Goal: Communication & Community: Answer question/provide support

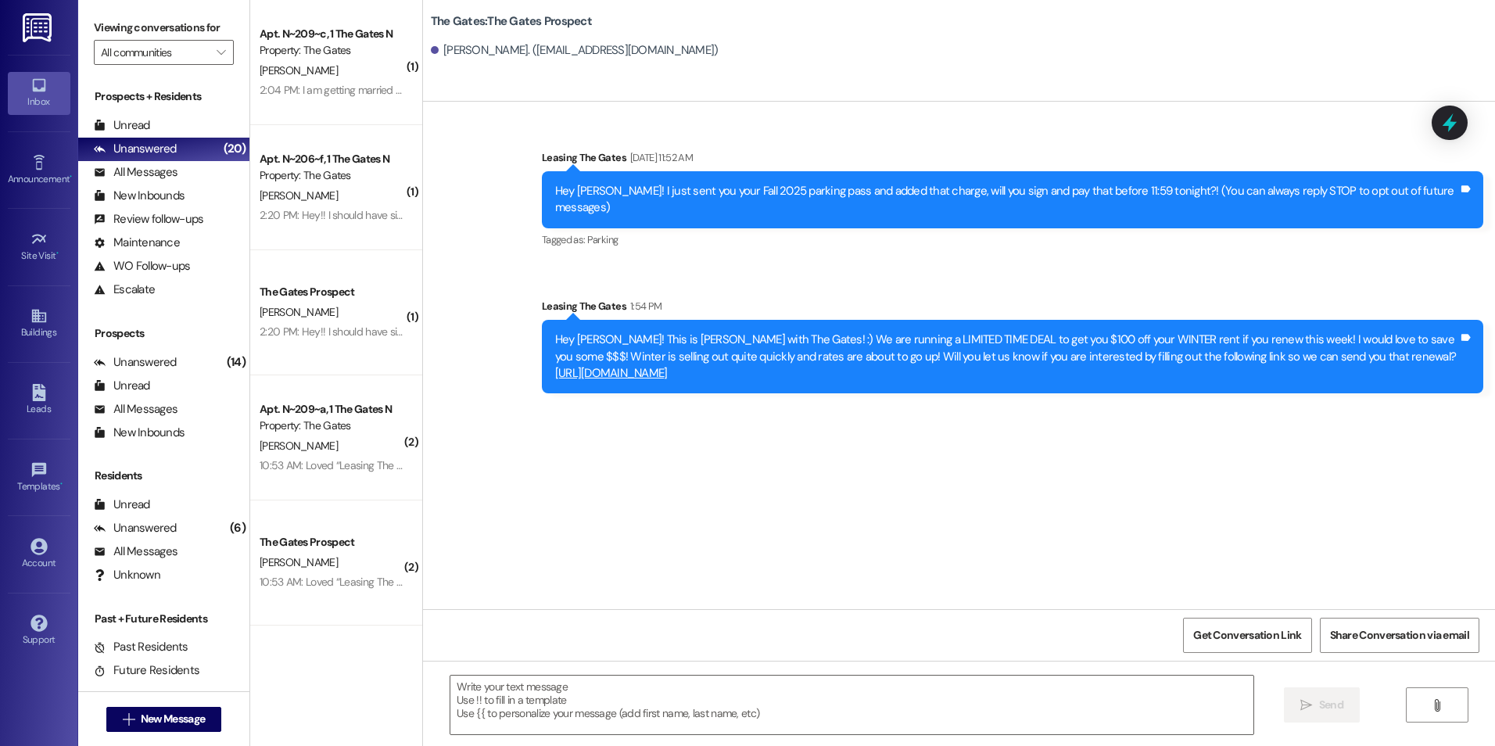
scroll to position [28, 0]
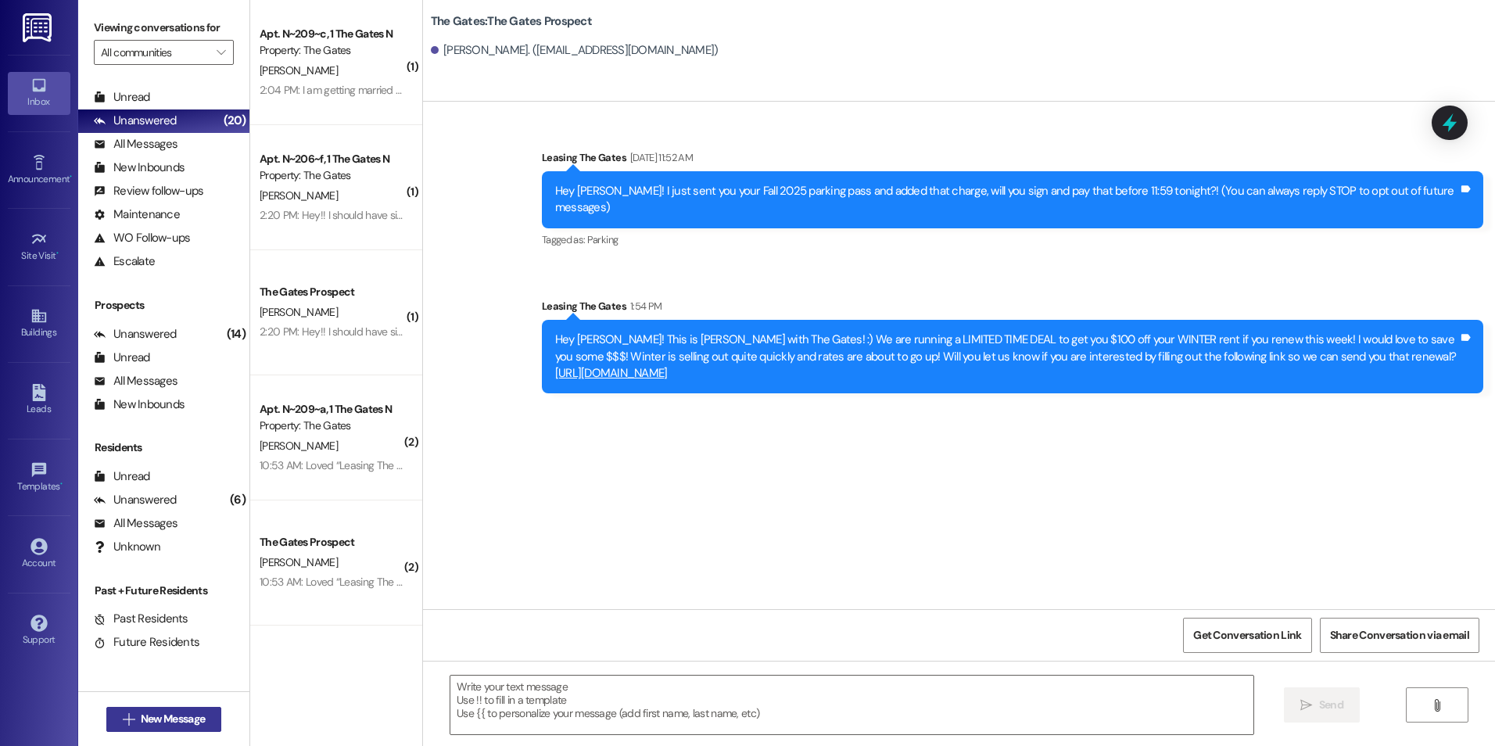
click at [128, 711] on span " New Message" at bounding box center [164, 719] width 89 height 16
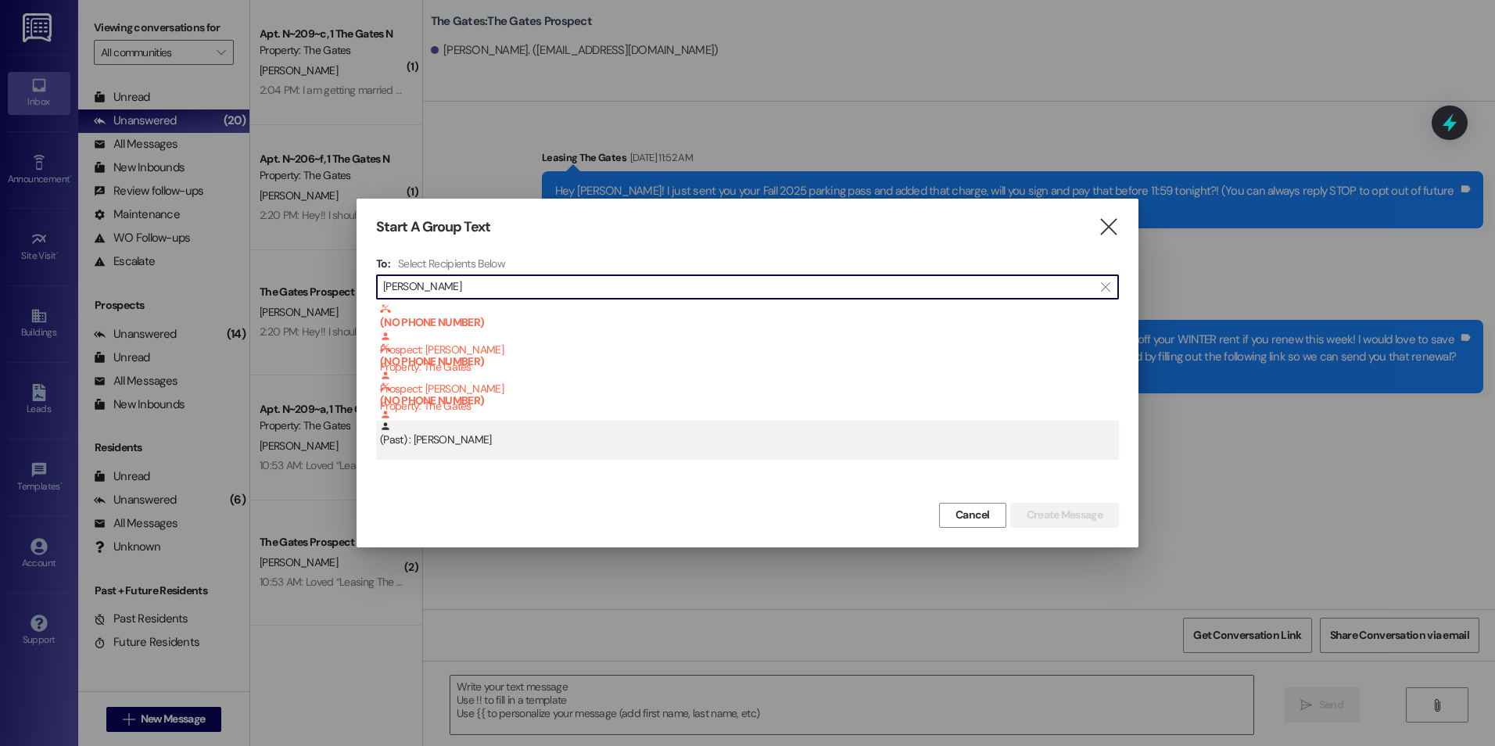
type input "[PERSON_NAME]"
click at [515, 447] on div "(Past) : [PERSON_NAME]" at bounding box center [749, 434] width 739 height 27
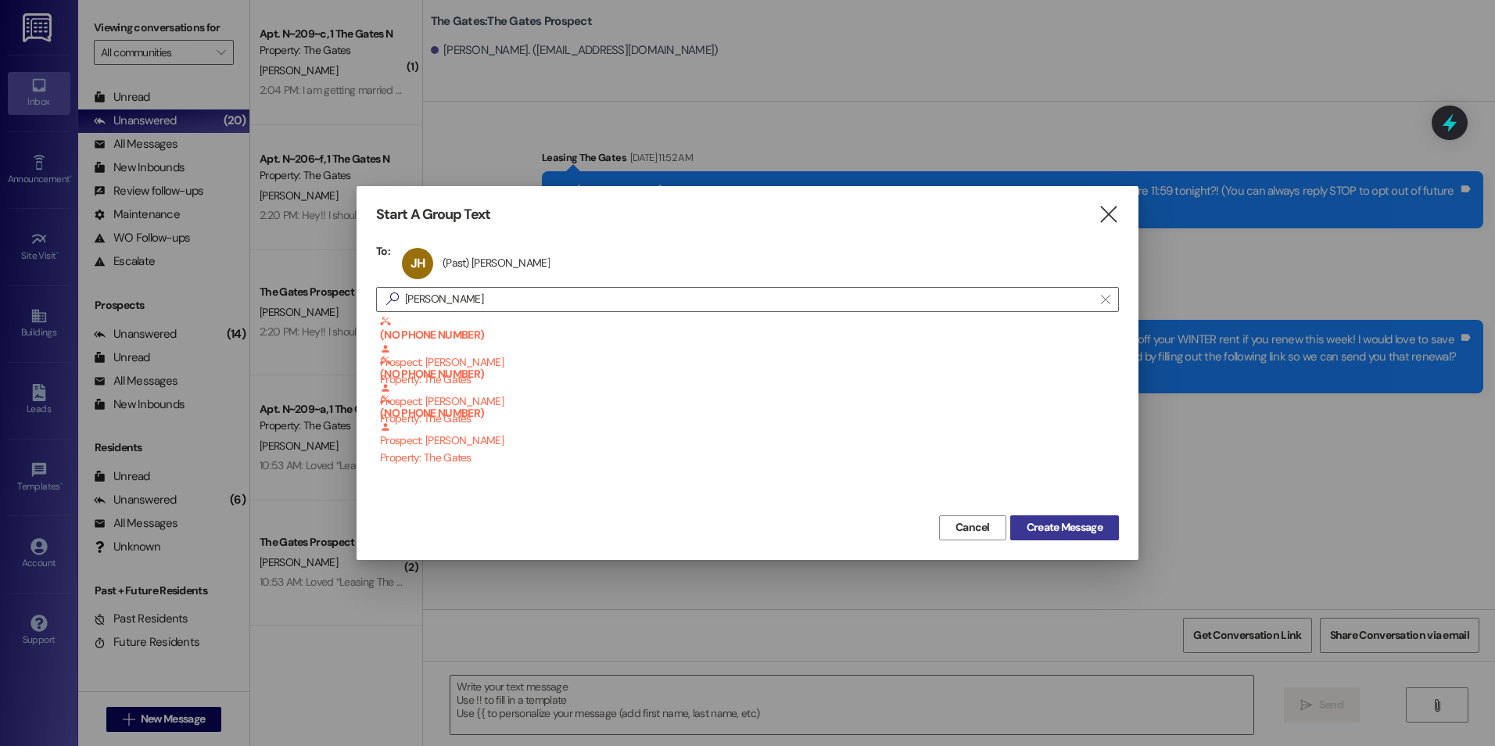
click at [1076, 532] on span "Create Message" at bounding box center [1064, 527] width 76 height 16
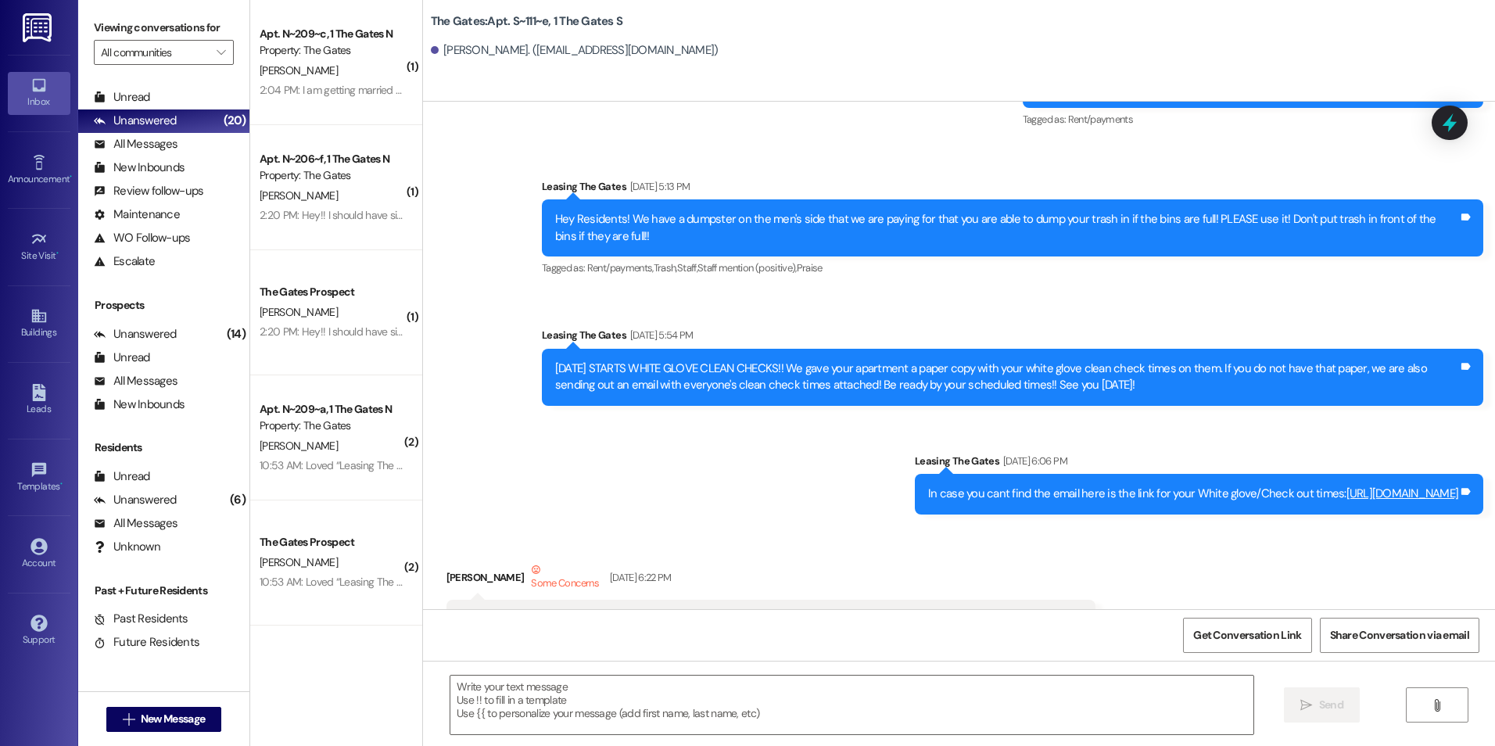
scroll to position [13980, 0]
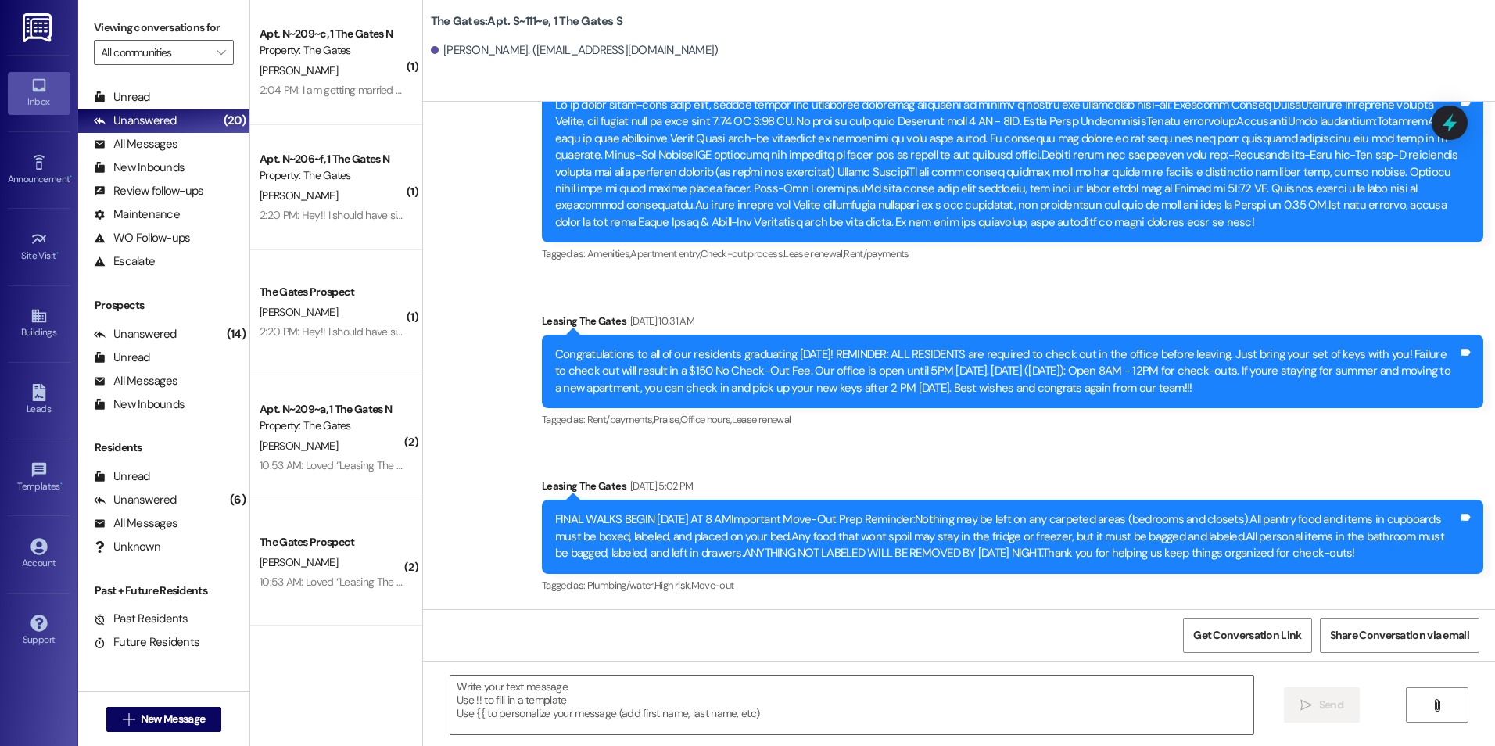
click at [614, 743] on div " Send " at bounding box center [959, 719] width 1072 height 117
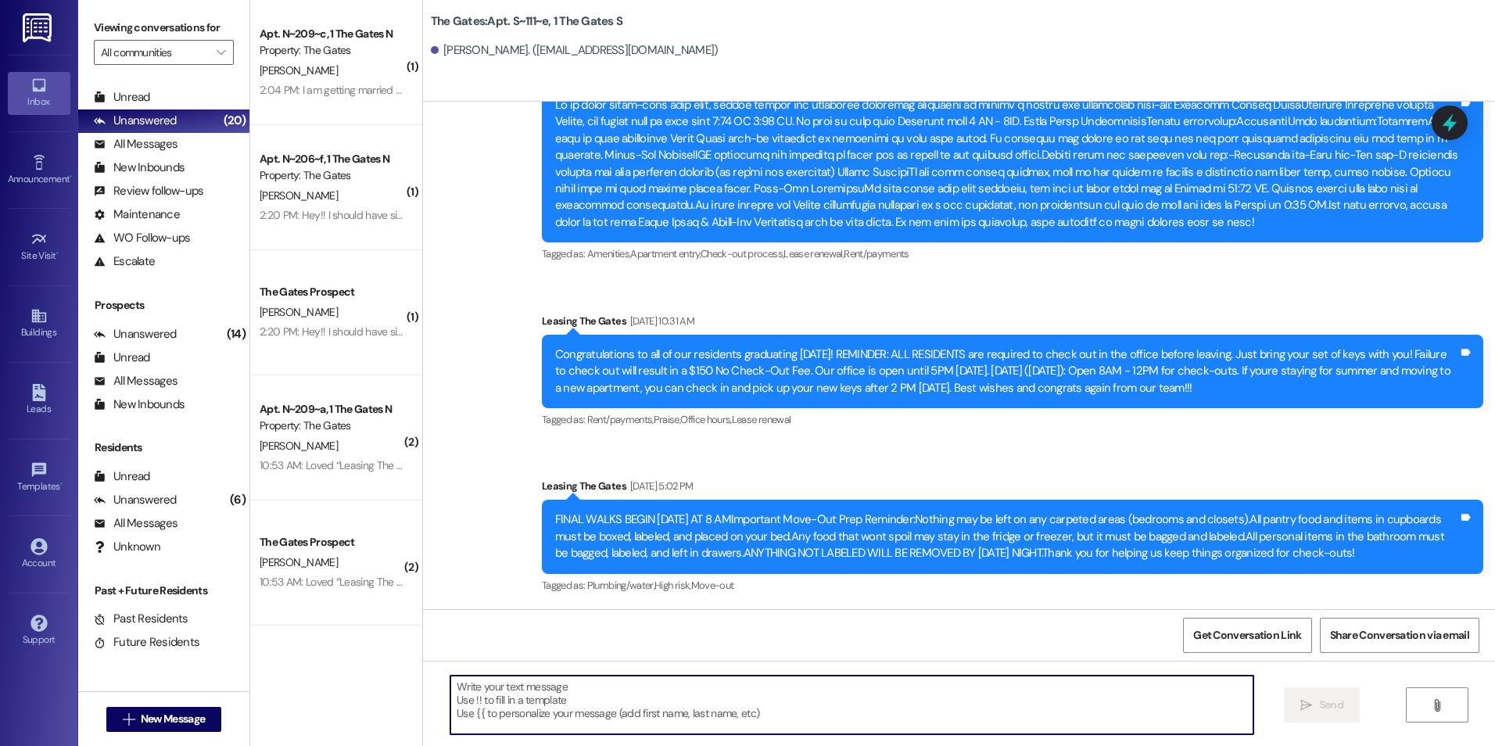
click at [614, 695] on textarea at bounding box center [851, 704] width 802 height 59
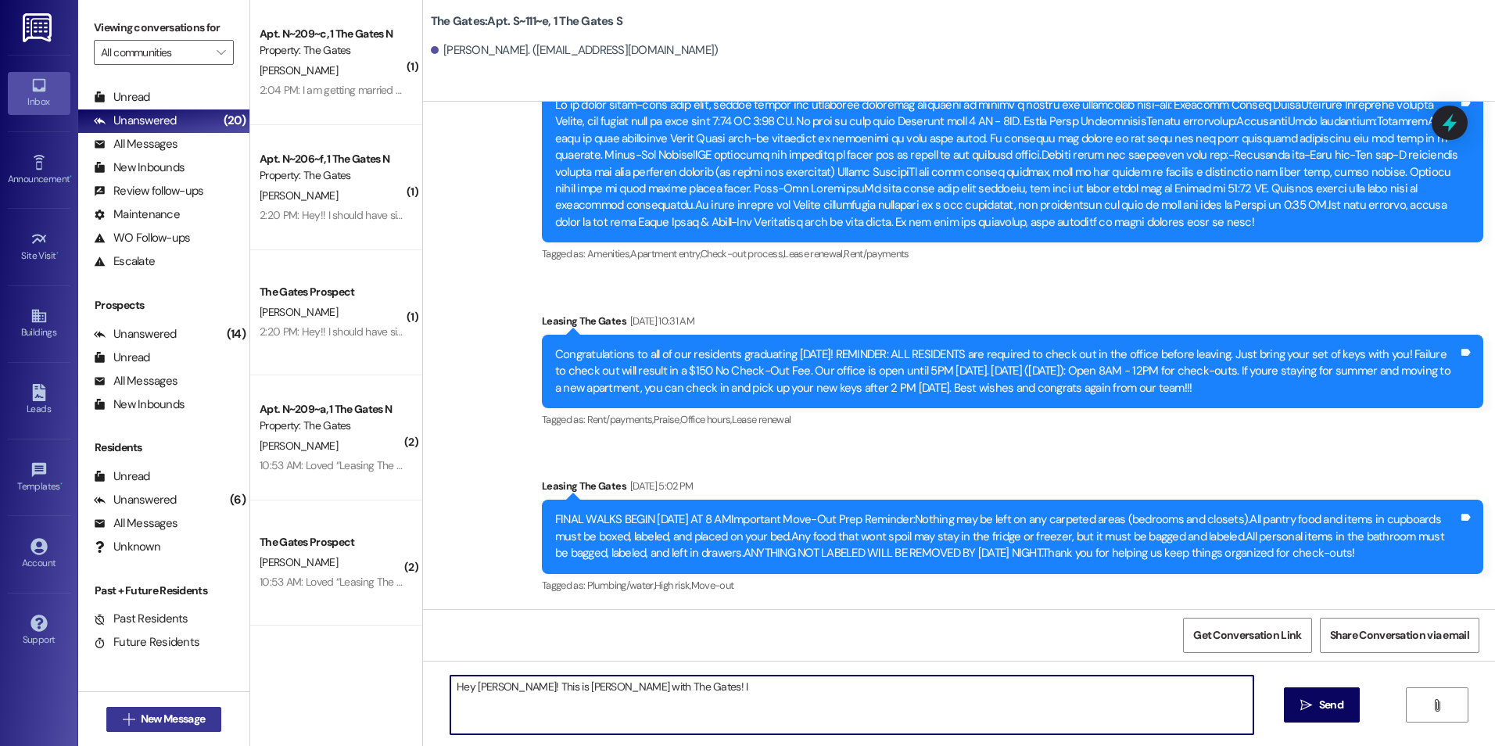
type textarea "Hey [PERSON_NAME]! This is [PERSON_NAME] with The Gates! I"
click at [147, 715] on span "New Message" at bounding box center [173, 719] width 64 height 16
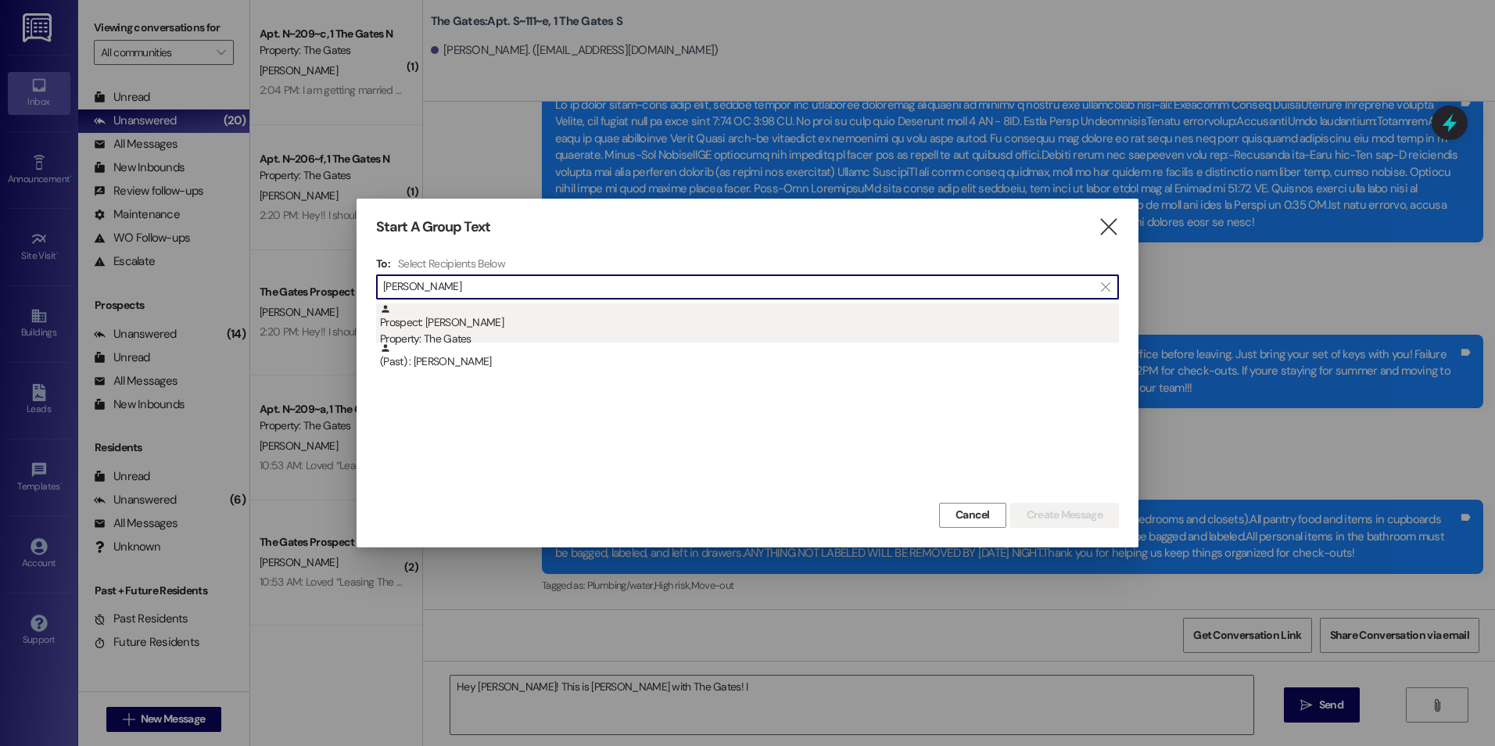
type input "[PERSON_NAME]"
click at [576, 328] on div "Prospect: [PERSON_NAME] Property: The Gates" at bounding box center [749, 325] width 739 height 45
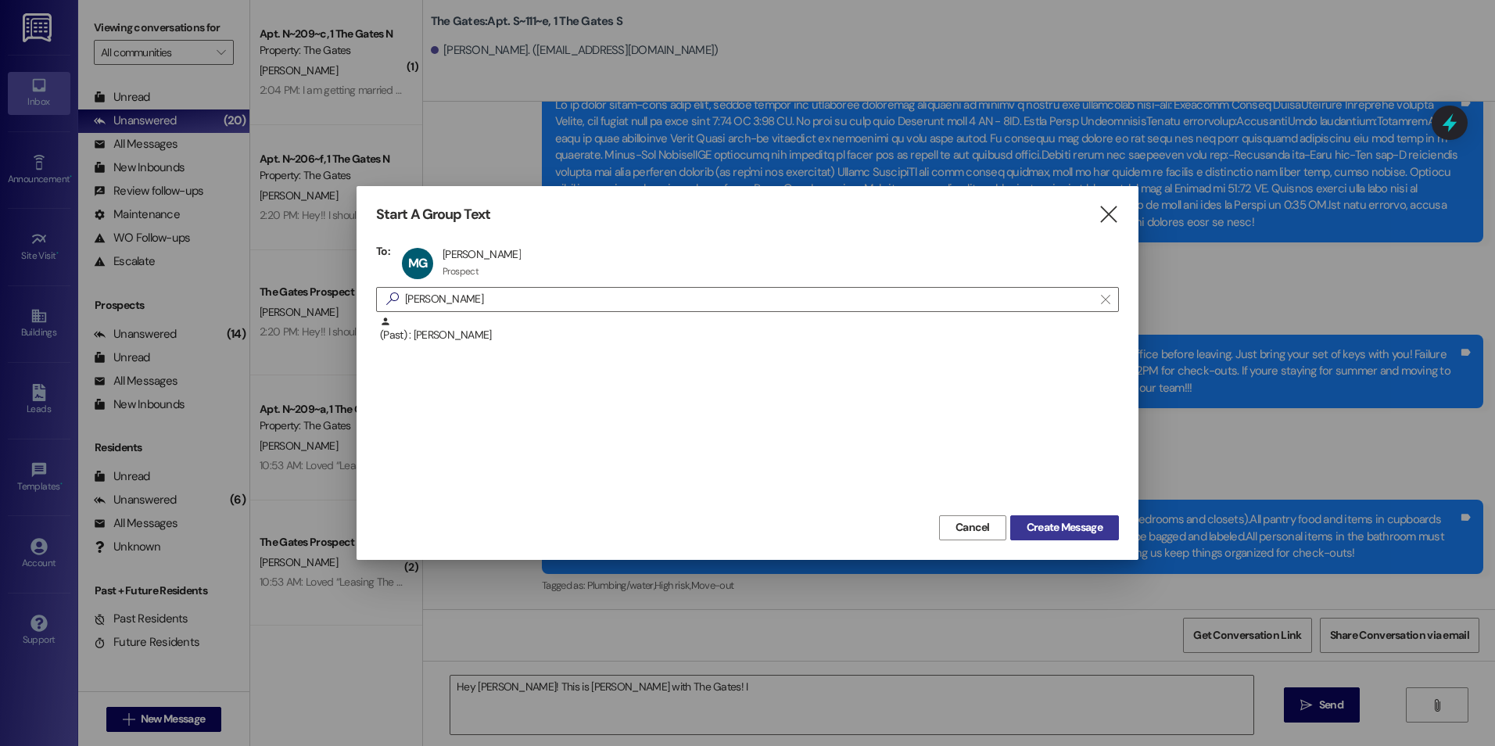
click at [1091, 521] on span "Create Message" at bounding box center [1064, 527] width 76 height 16
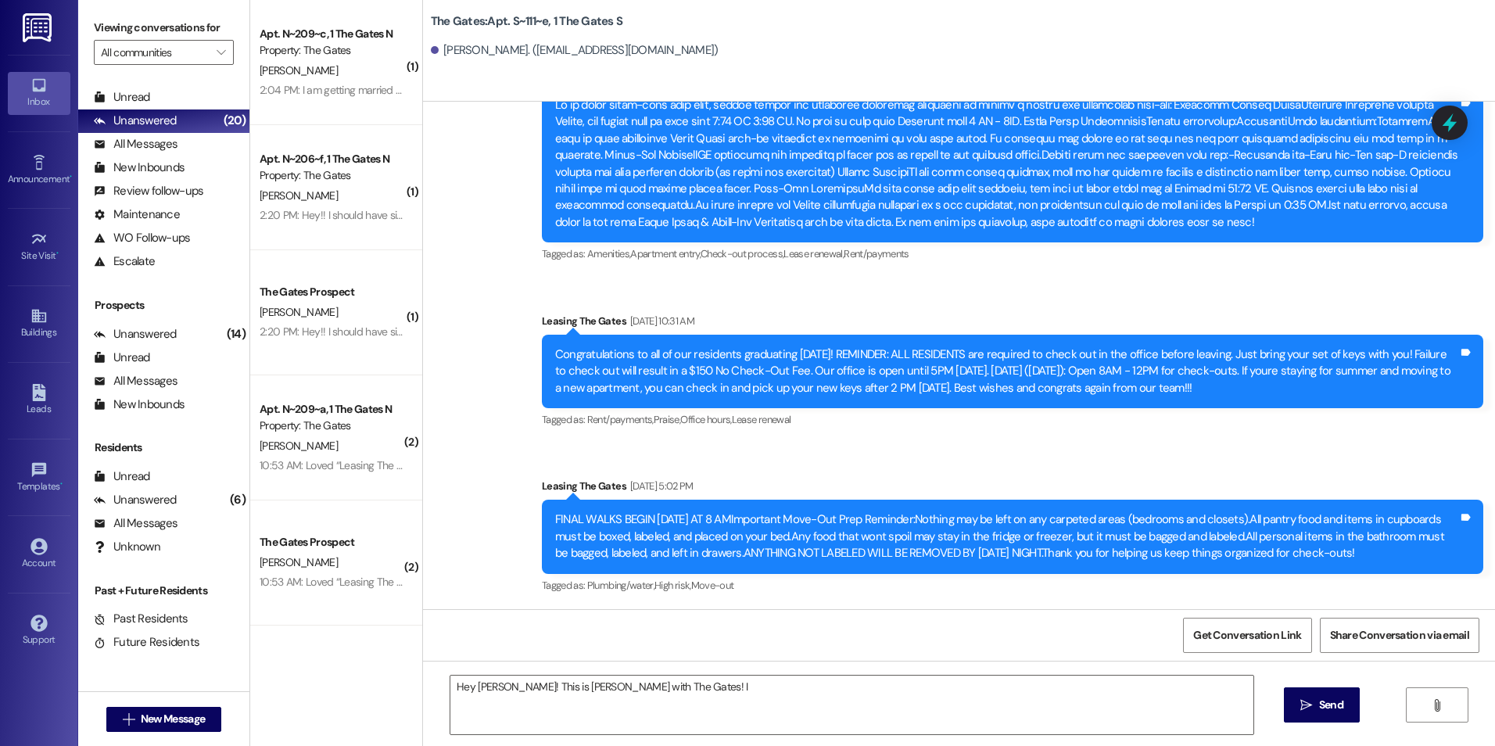
scroll to position [0, 0]
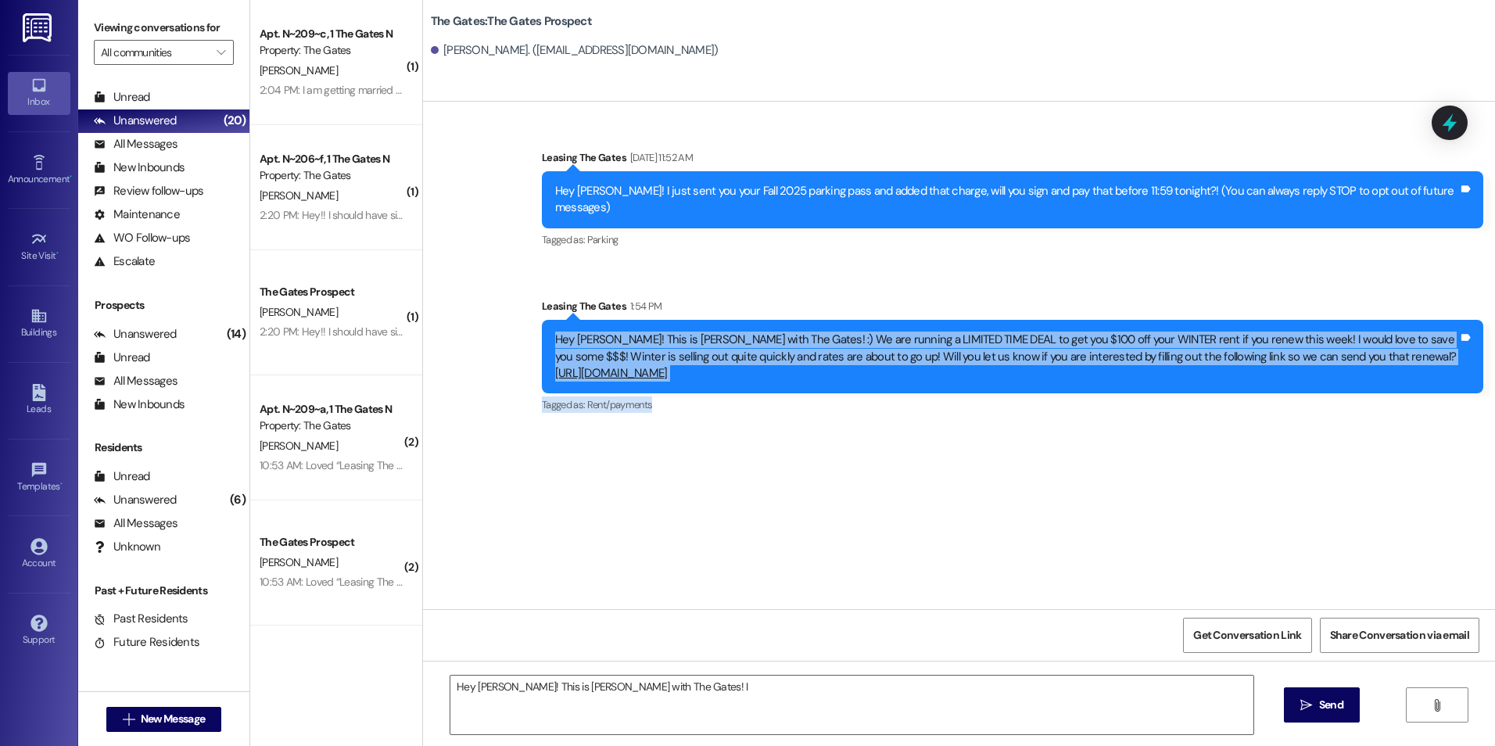
drag, startPoint x: 546, startPoint y: 324, endPoint x: 879, endPoint y: 396, distance: 340.7
click at [879, 396] on div "Leasing The Gates 1:54 PM Hey [PERSON_NAME]! This is [PERSON_NAME] with The Gat…" at bounding box center [1012, 357] width 941 height 119
drag, startPoint x: 879, startPoint y: 396, endPoint x: 750, endPoint y: 344, distance: 139.6
copy div "Hey [PERSON_NAME]! This is [PERSON_NAME] with The Gates! :) We are running a LI…"
click at [148, 725] on span "New Message" at bounding box center [173, 719] width 64 height 16
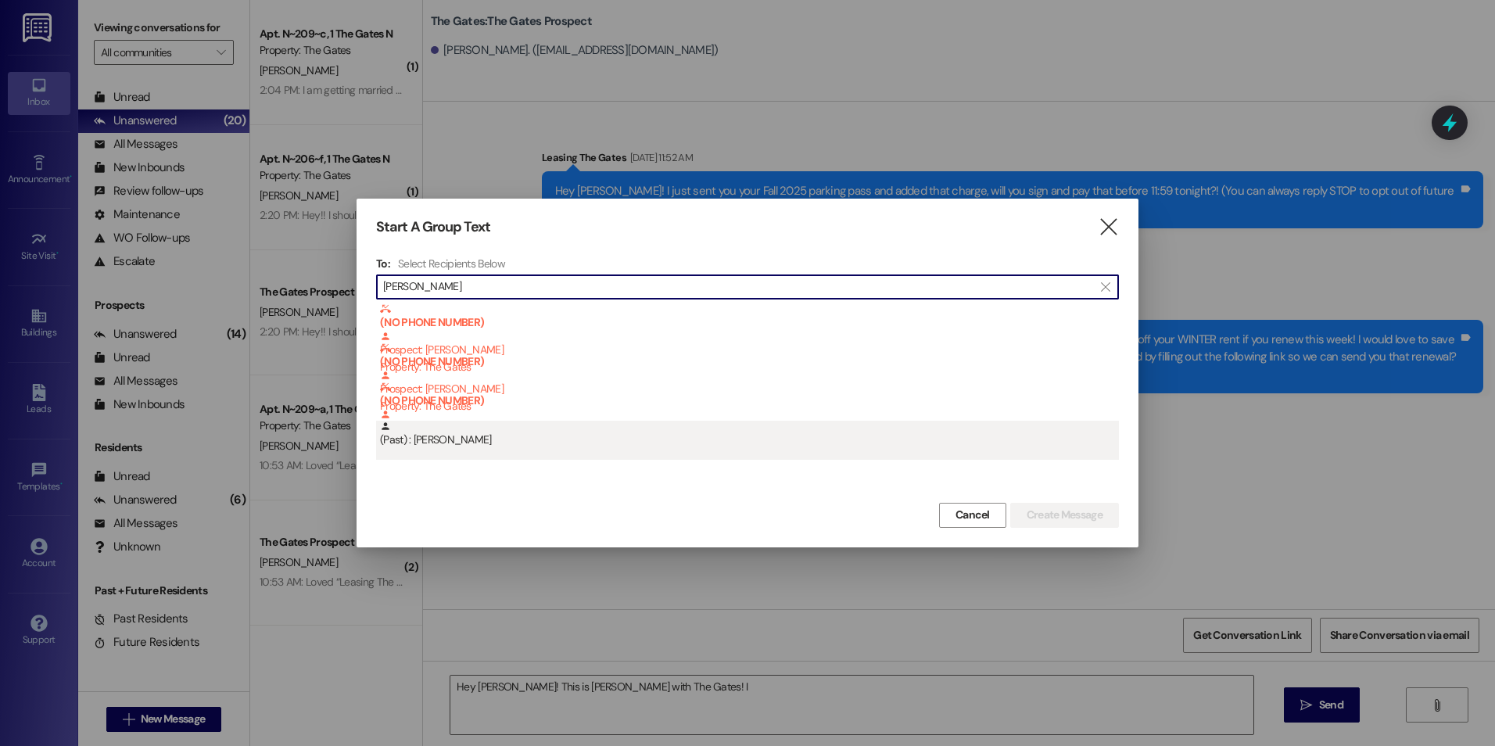
type input "[PERSON_NAME]"
click at [564, 432] on div "(Past) : [PERSON_NAME]" at bounding box center [749, 434] width 739 height 27
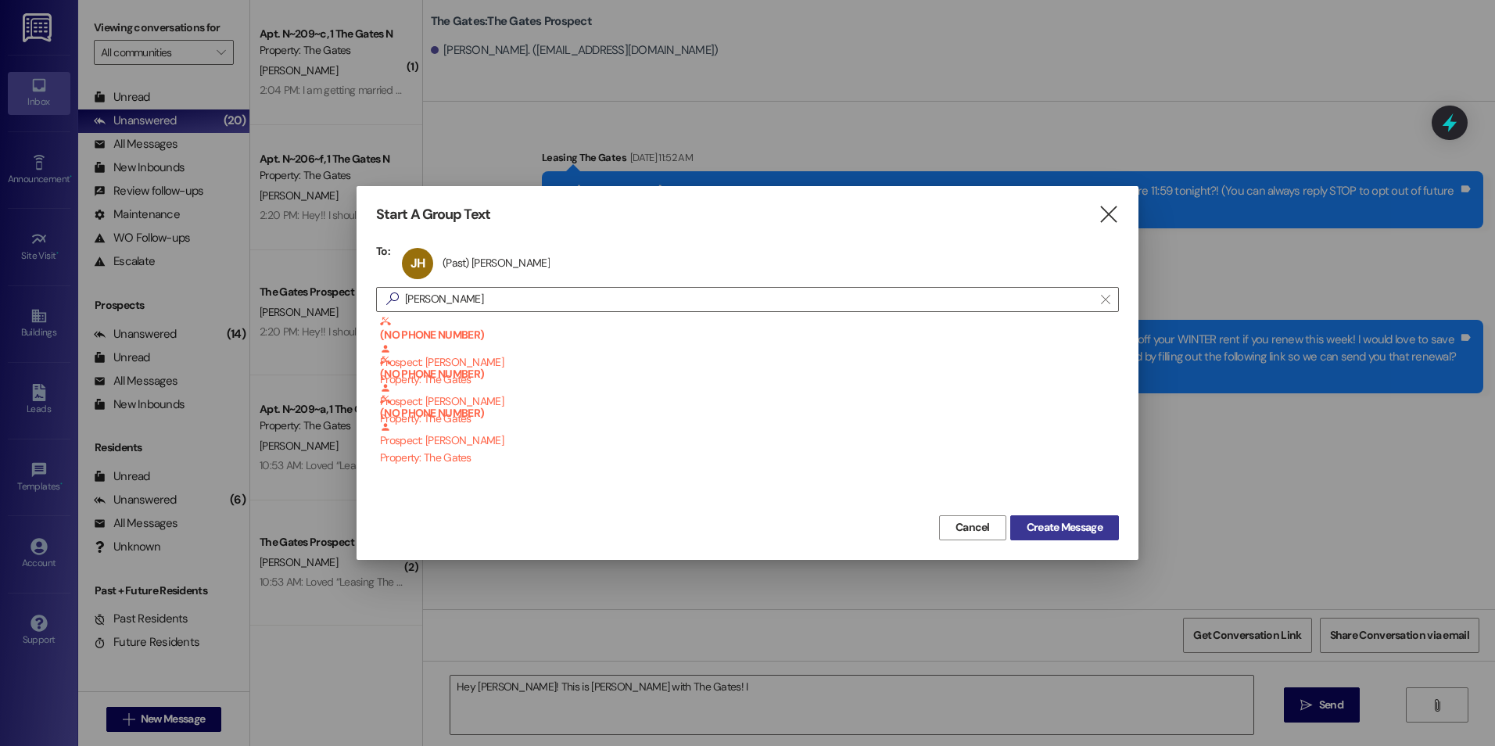
click at [1087, 532] on span "Create Message" at bounding box center [1064, 527] width 76 height 16
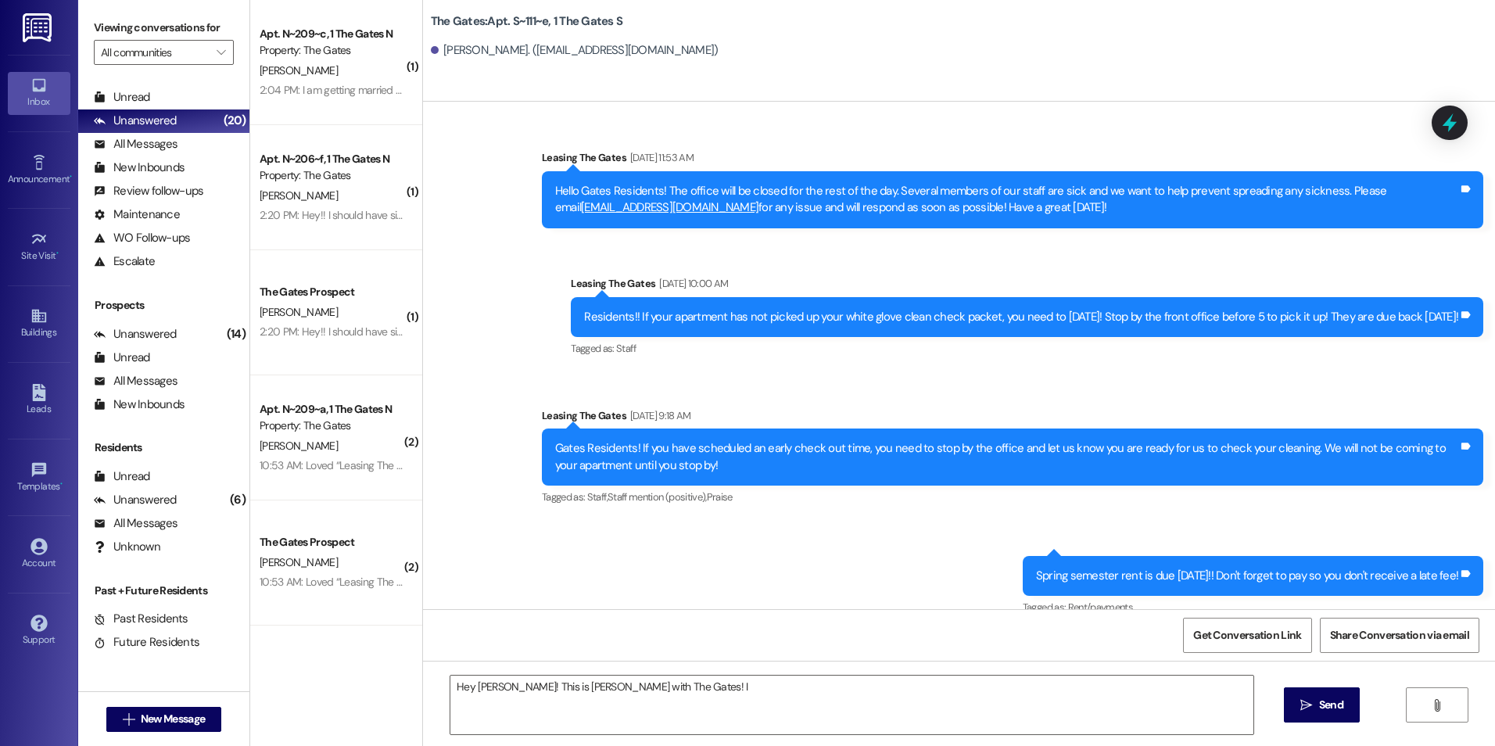
scroll to position [13980, 0]
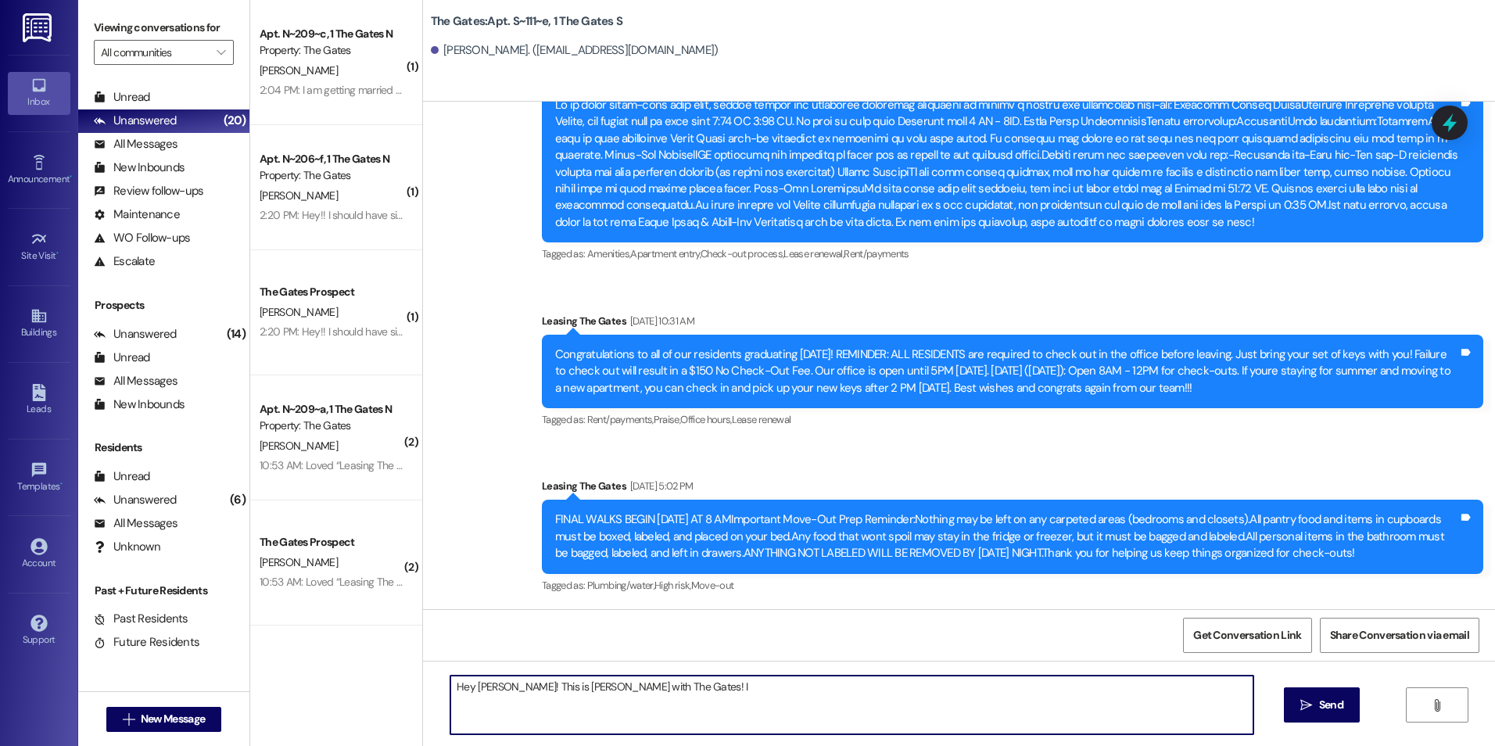
drag, startPoint x: 650, startPoint y: 694, endPoint x: 270, endPoint y: 675, distance: 379.6
click at [270, 675] on div "( 1 ) Apt. N~209~c, 1 The Gates N Property: The Gates [PERSON_NAME] 2:04 PM: I …" at bounding box center [872, 373] width 1245 height 746
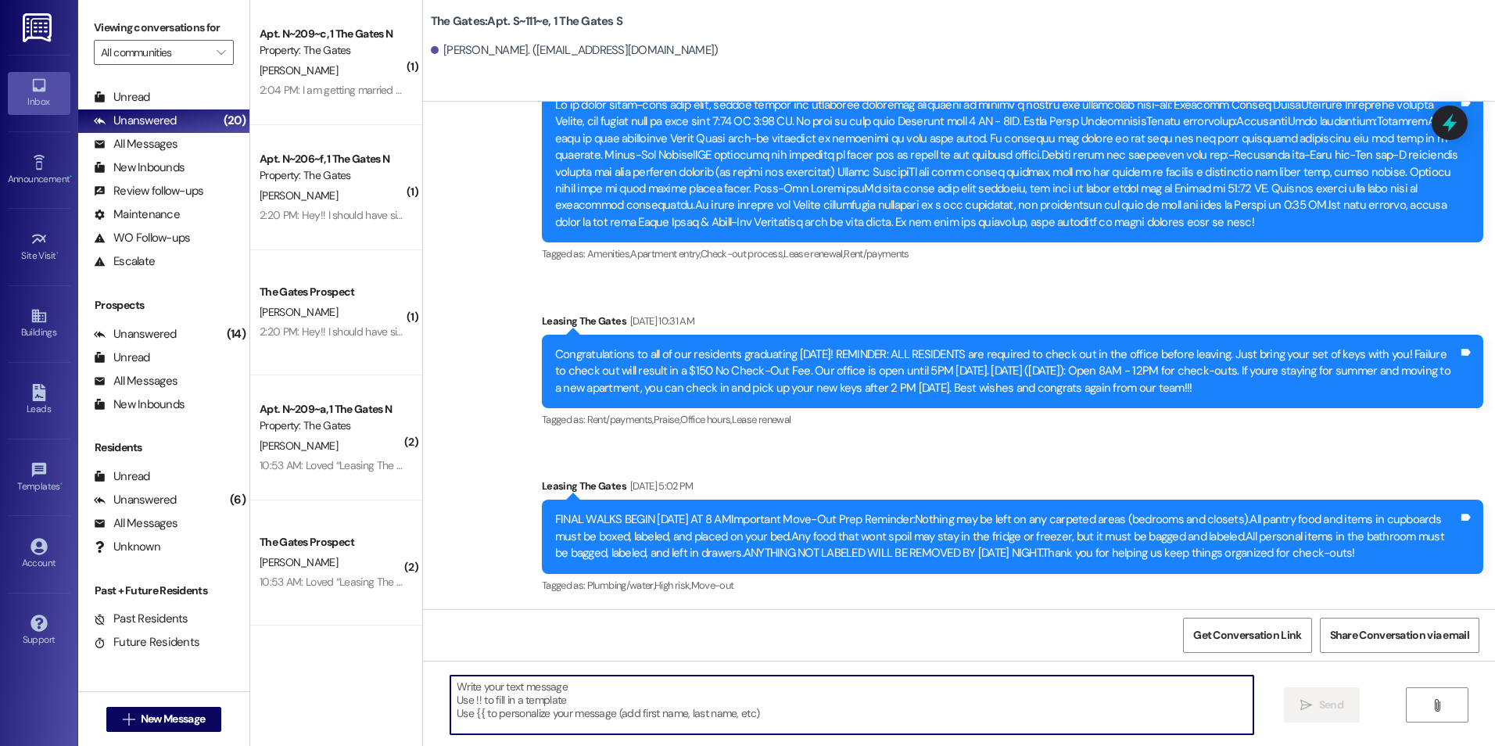
paste textarea "Hey [PERSON_NAME]! This is [PERSON_NAME] with The Gates! :) We are running a LI…"
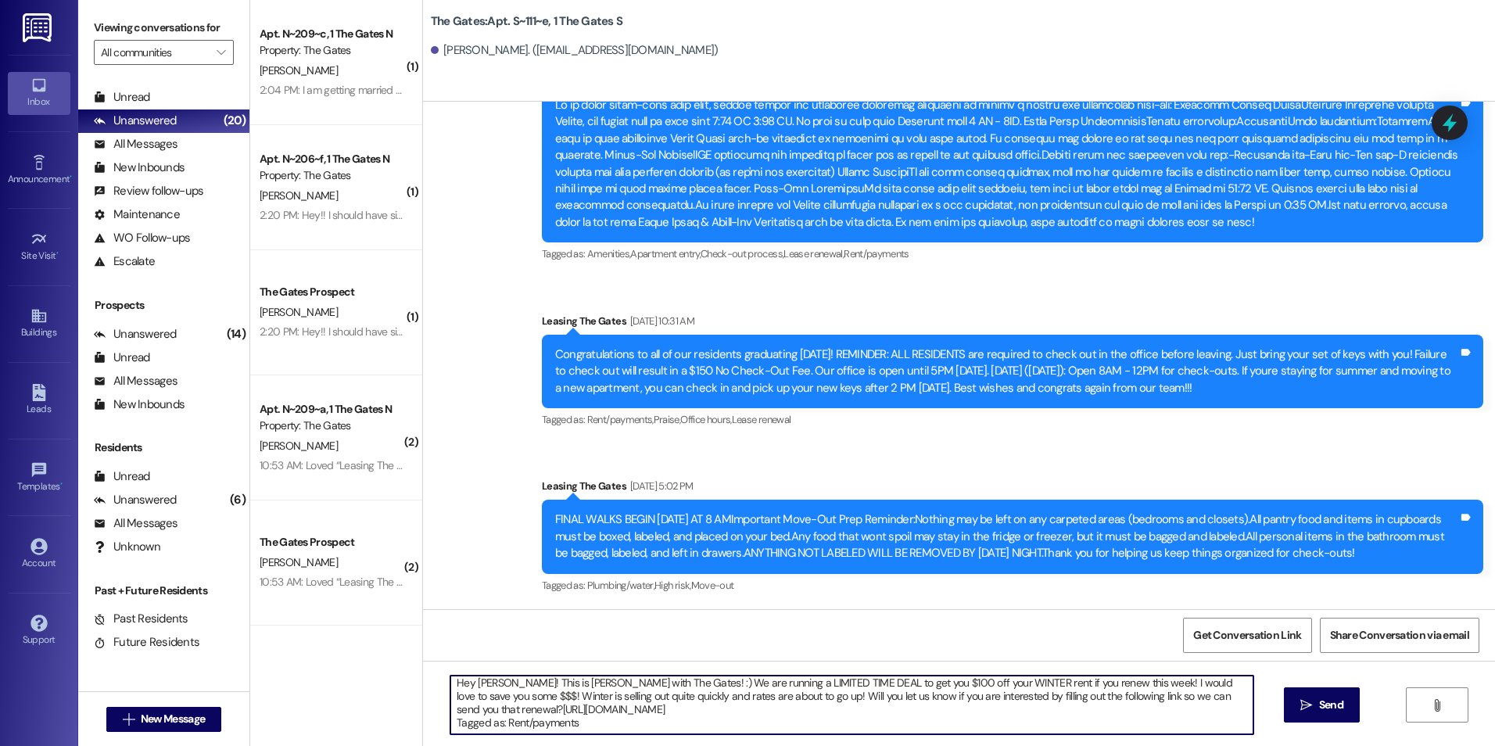
scroll to position [0, 0]
click at [499, 689] on textarea "Hey [PERSON_NAME]! This is [PERSON_NAME] with The Gates! :) We are running a LI…" at bounding box center [851, 704] width 802 height 59
click at [1242, 697] on textarea "Hey [PERSON_NAME]! This is [PERSON_NAME] with The Gates! :) We are running a LI…" at bounding box center [851, 704] width 802 height 59
type textarea "Hey [PERSON_NAME]! This is [PERSON_NAME] with The Gates! :) We are running a LI…"
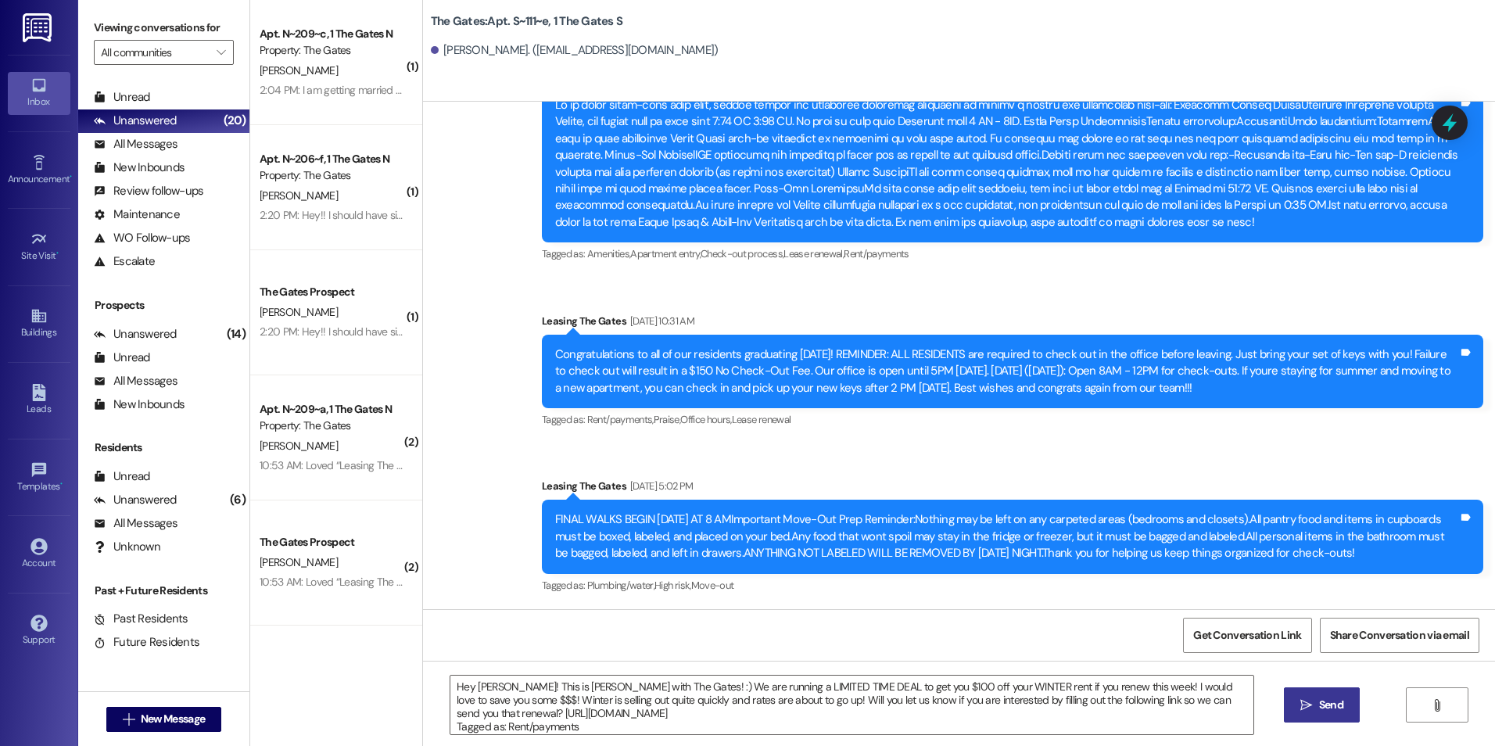
click at [1330, 693] on button " Send" at bounding box center [1322, 704] width 76 height 35
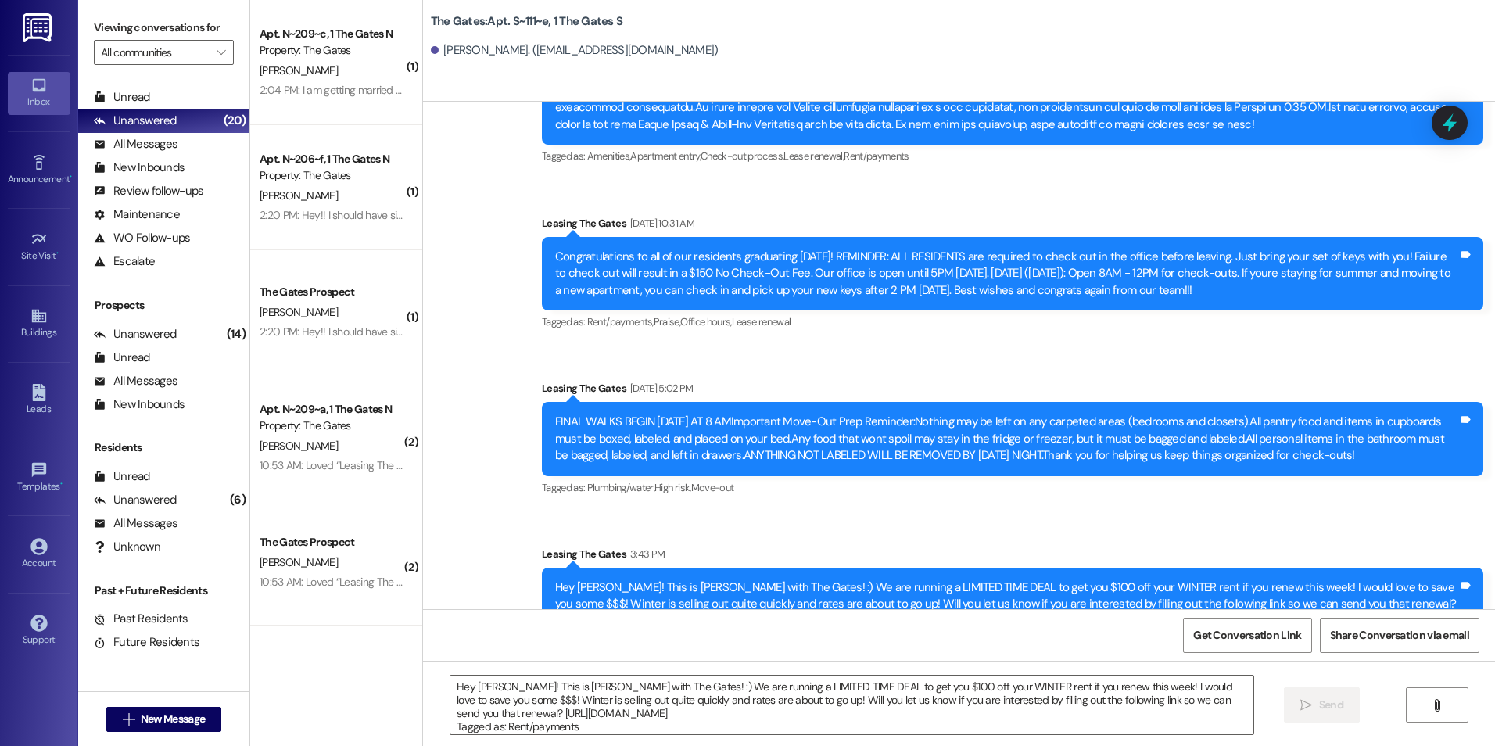
scroll to position [14156, 0]
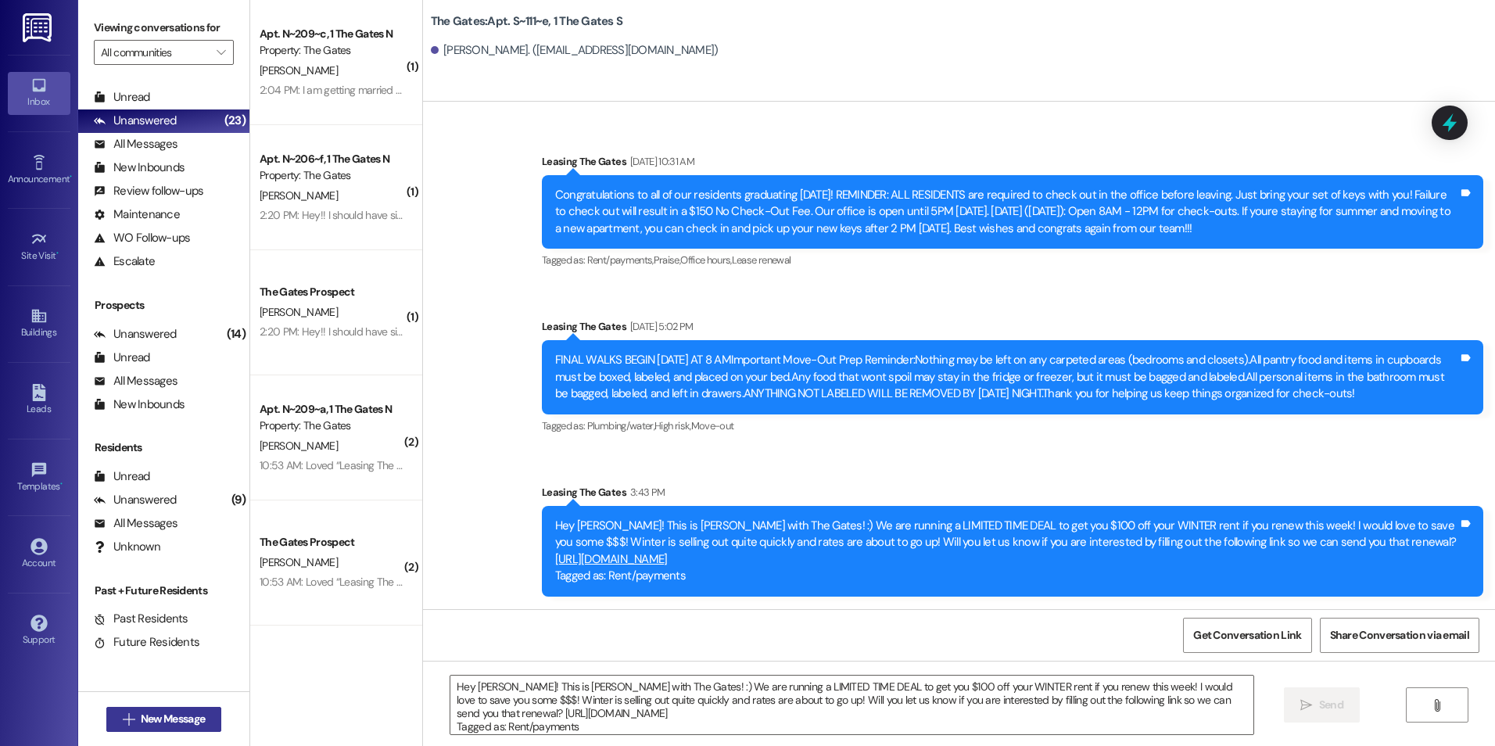
click at [107, 711] on button " New Message" at bounding box center [164, 719] width 116 height 25
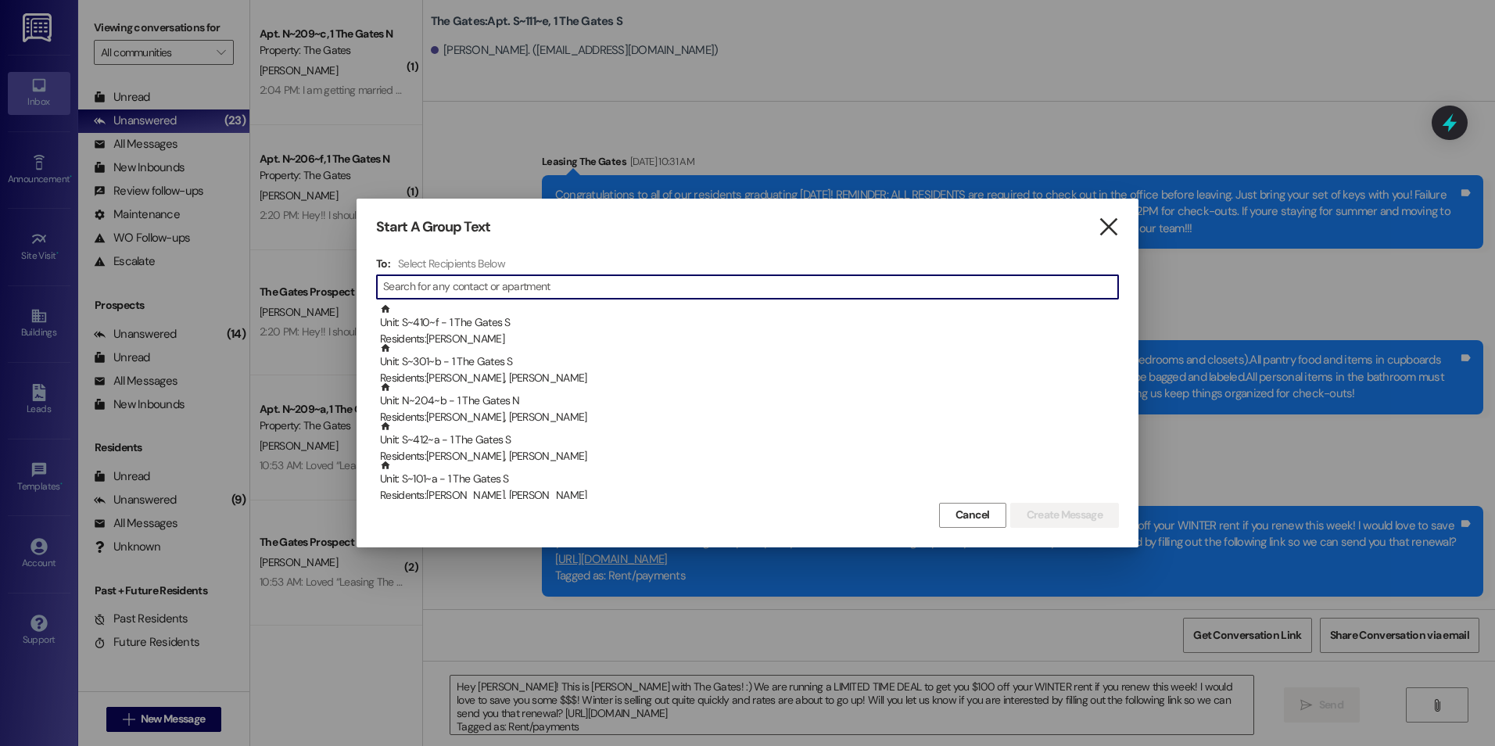
click at [1112, 225] on icon "" at bounding box center [1108, 227] width 21 height 16
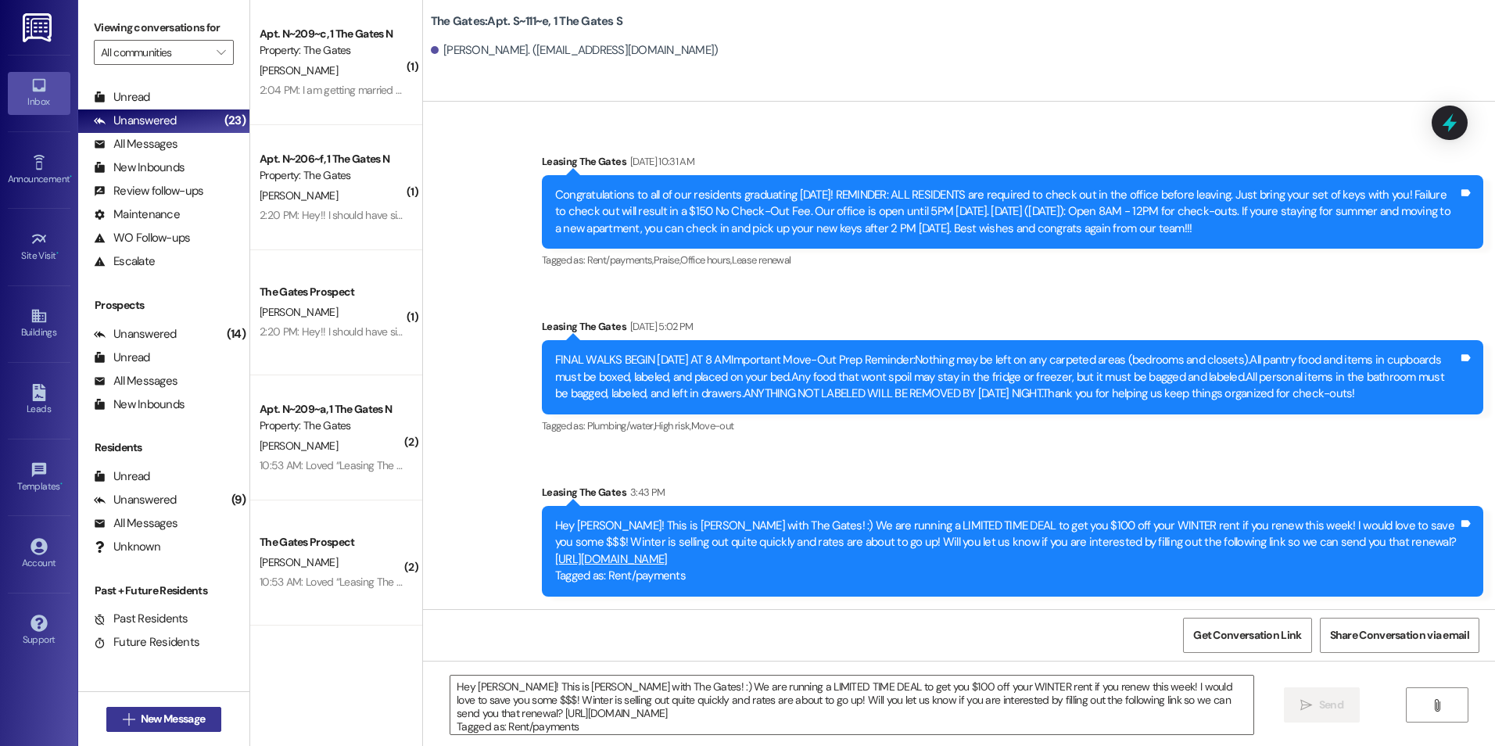
click at [146, 718] on span "New Message" at bounding box center [173, 719] width 64 height 16
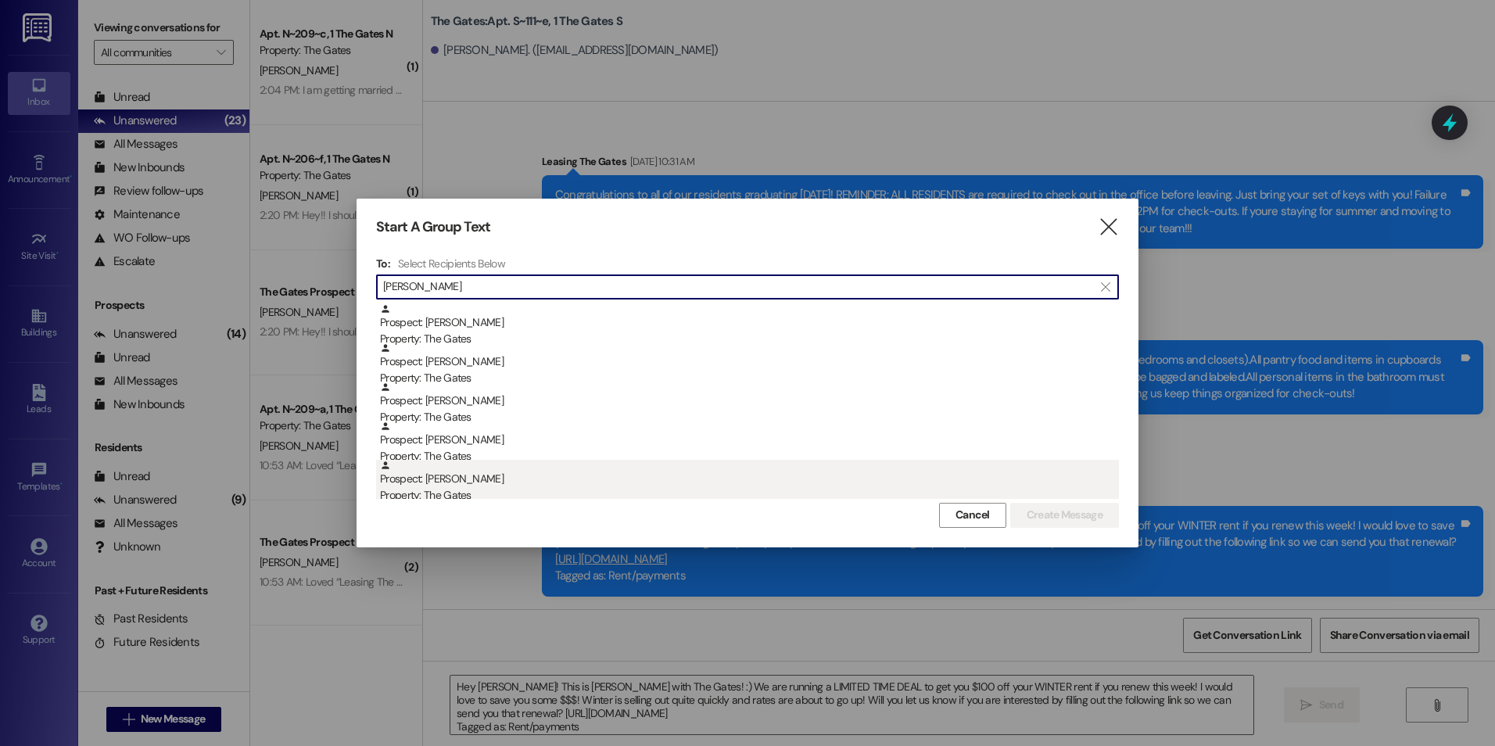
type input "[PERSON_NAME]"
click at [553, 492] on div "Property: The Gates" at bounding box center [749, 495] width 739 height 16
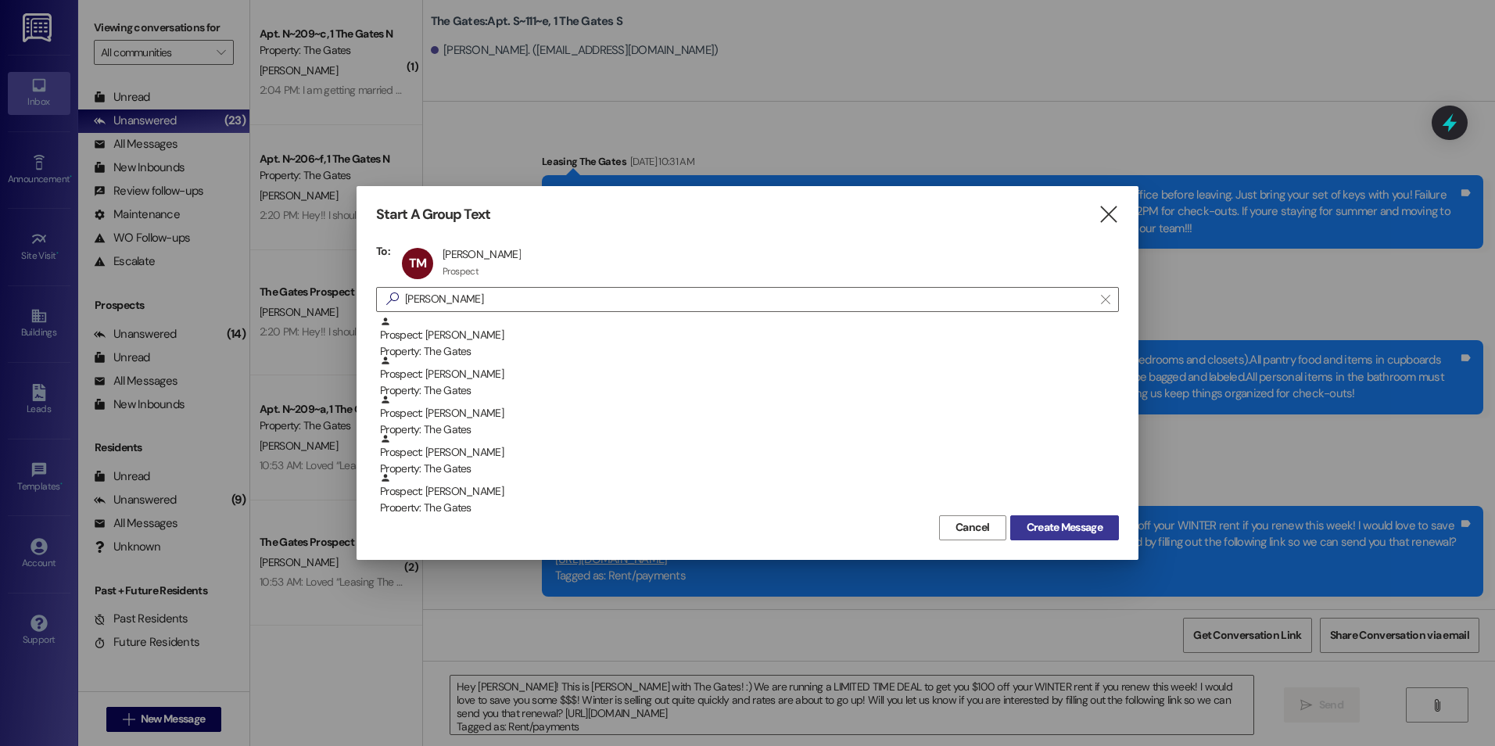
click at [1052, 525] on span "Create Message" at bounding box center [1064, 527] width 76 height 16
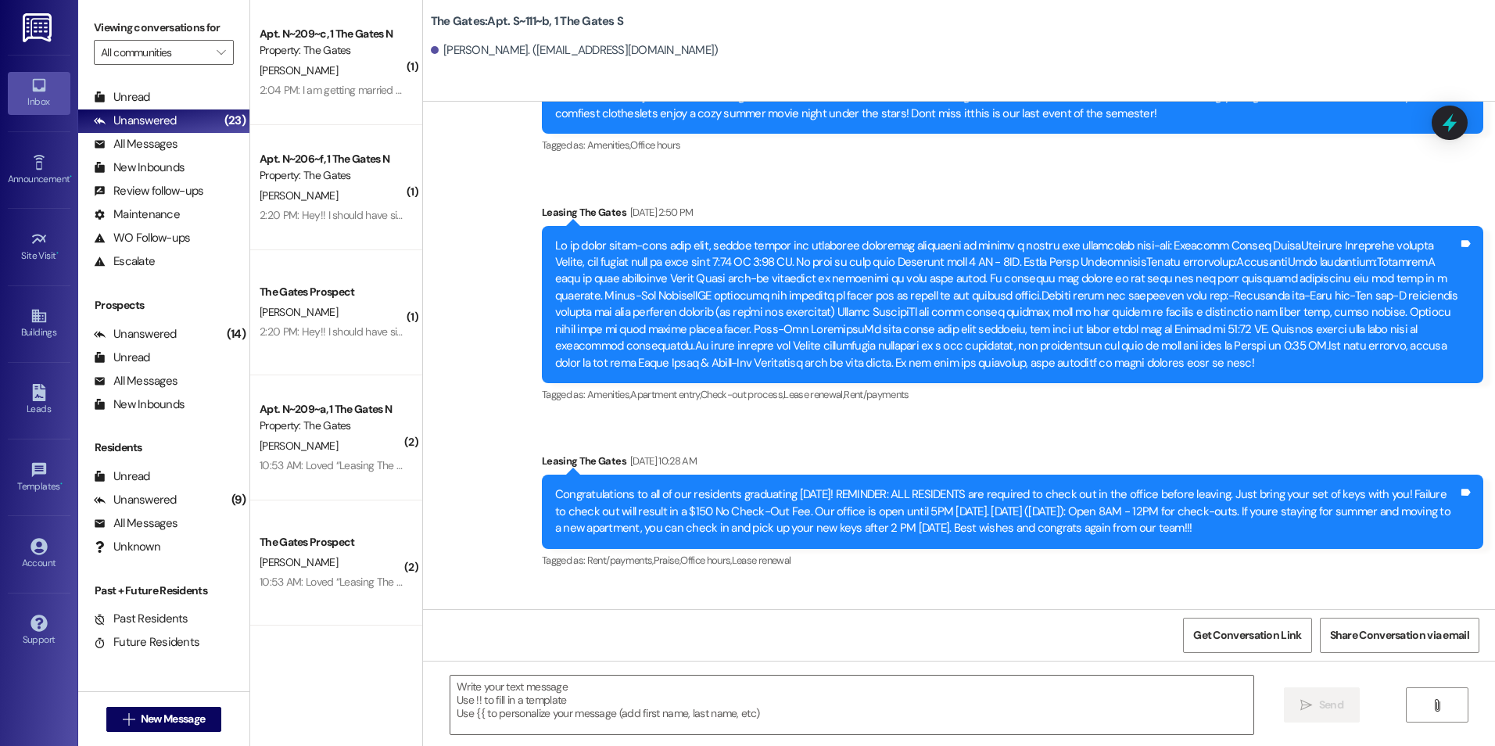
scroll to position [13764, 0]
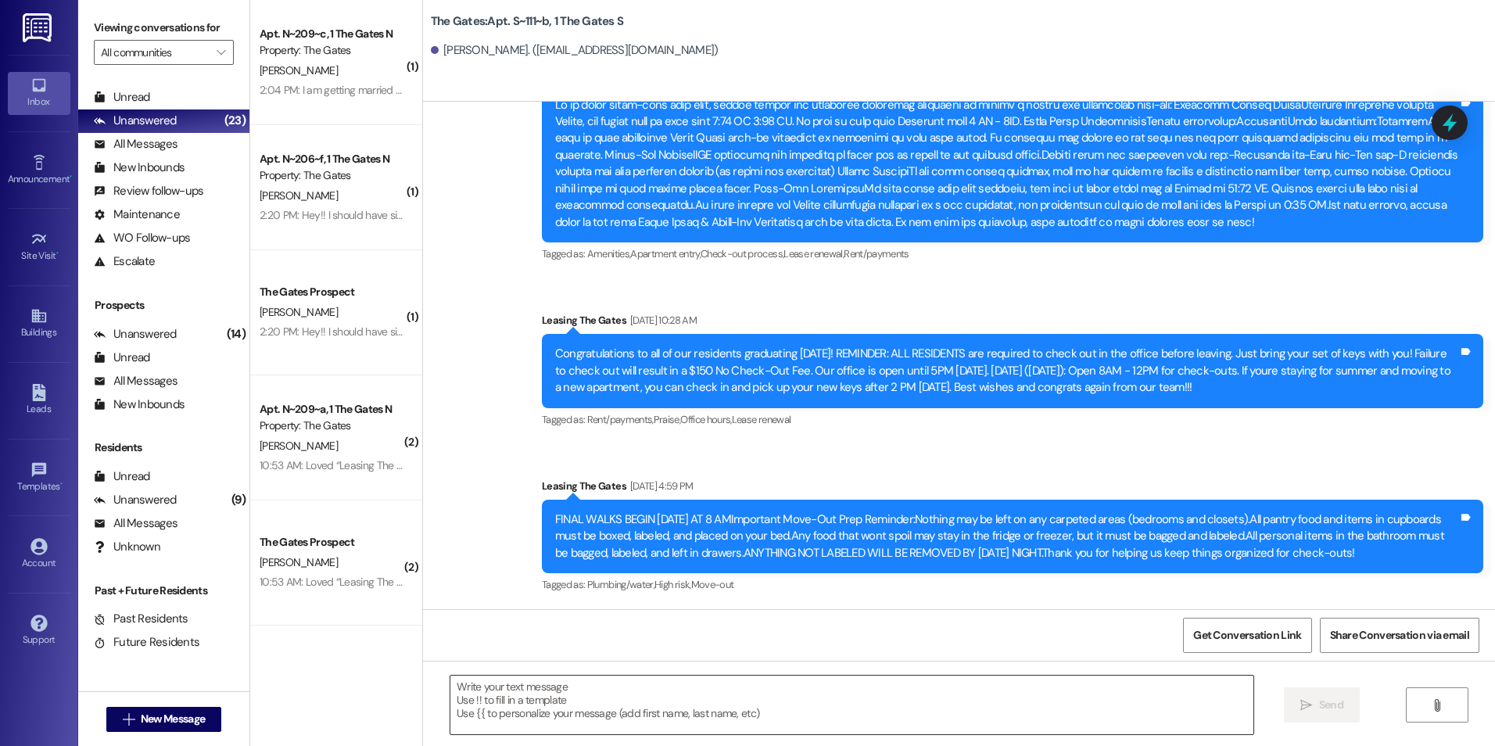
click at [558, 703] on textarea at bounding box center [851, 704] width 802 height 59
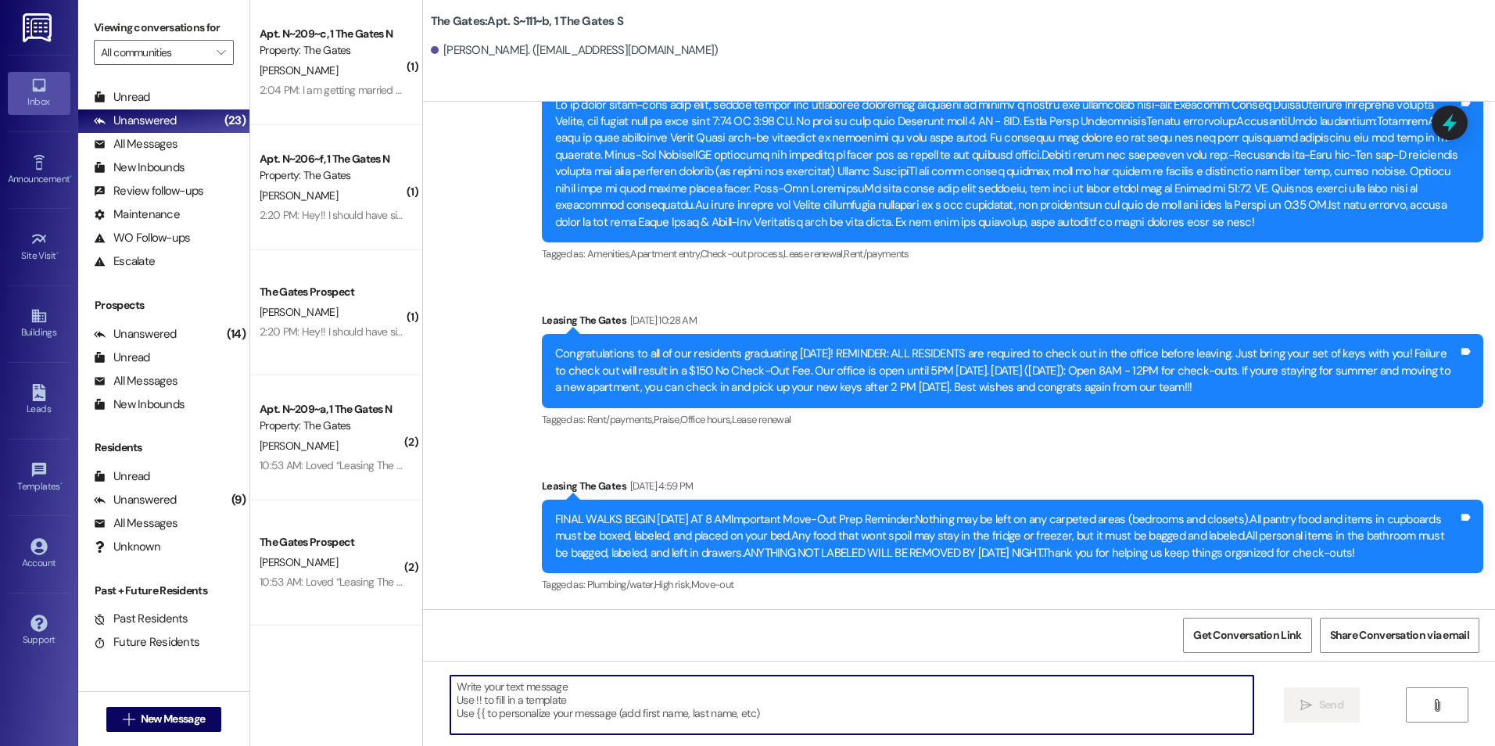
paste textarea "Hey [PERSON_NAME]! This is [PERSON_NAME] with The Gates! :) We are running a LI…"
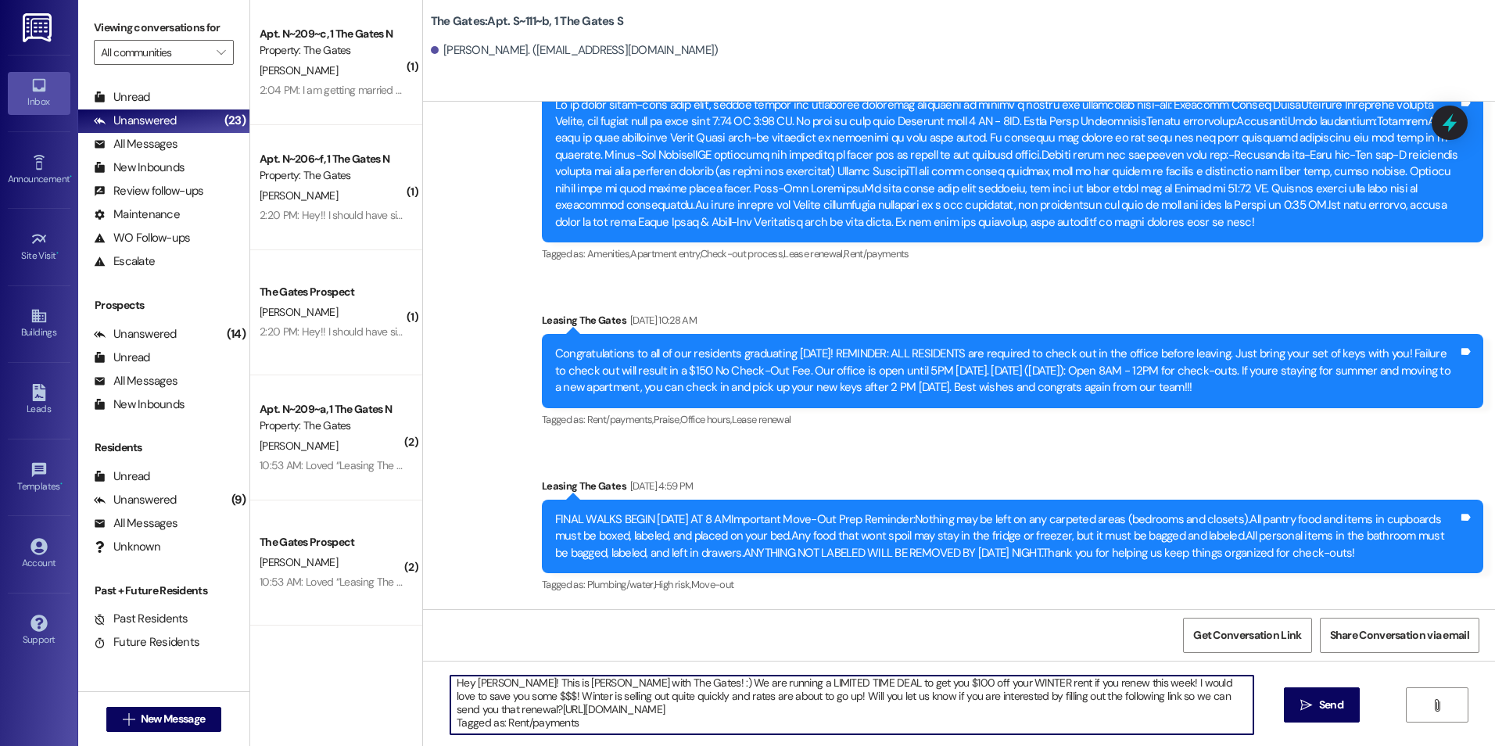
scroll to position [0, 0]
drag, startPoint x: 499, startPoint y: 686, endPoint x: 508, endPoint y: 709, distance: 24.5
click at [502, 693] on textarea "Hey [PERSON_NAME]! This is [PERSON_NAME] with The Gates! :) We are running a LI…" at bounding box center [851, 704] width 802 height 59
click at [495, 686] on textarea "Hey [PERSON_NAME]! This is [PERSON_NAME] with The Gates! :) We are running a LI…" at bounding box center [851, 704] width 802 height 59
click at [500, 688] on textarea "Hey [PERSON_NAME]! This is [PERSON_NAME] with The Gates! :) We are running a LI…" at bounding box center [851, 704] width 802 height 59
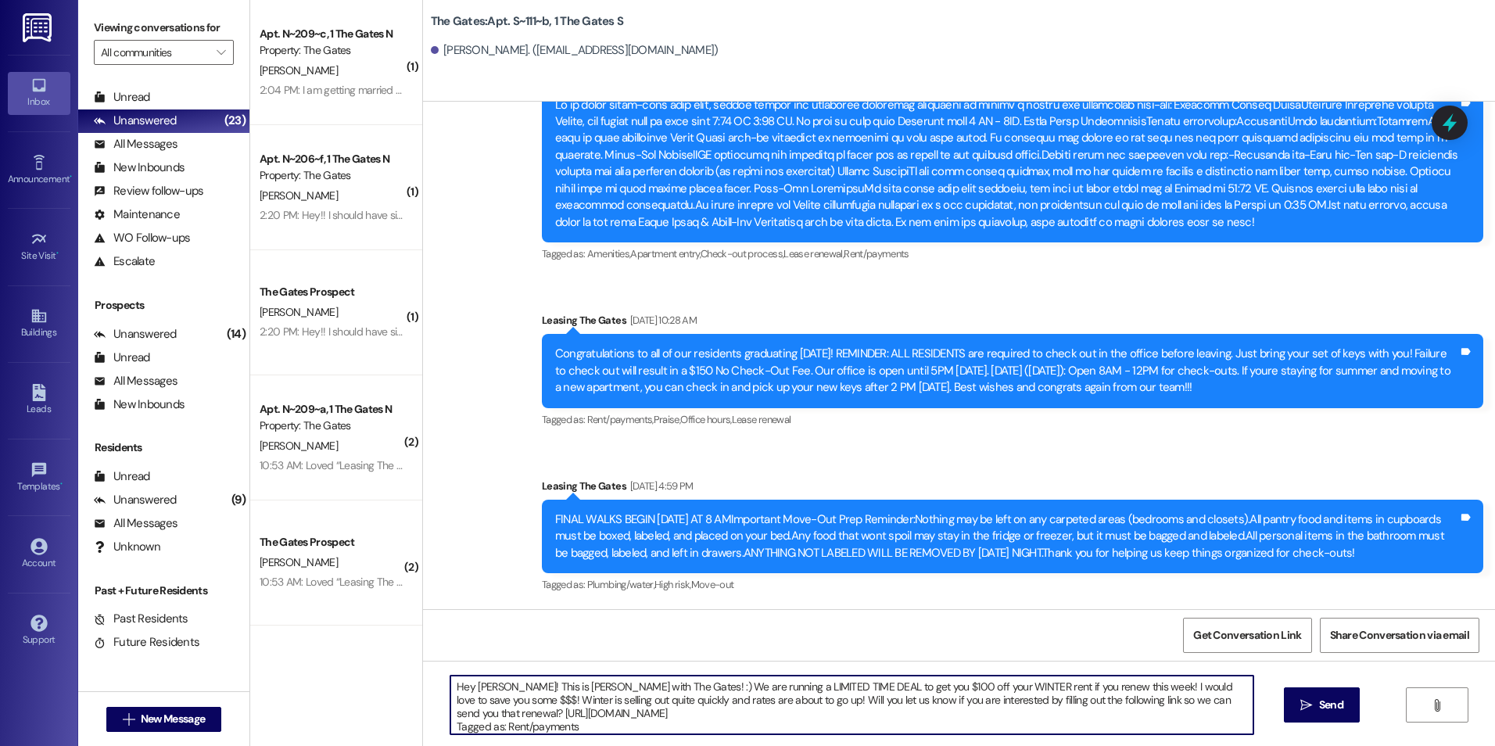
click at [765, 717] on textarea "Hey [PERSON_NAME]! This is [PERSON_NAME] with The Gates! :) We are running a LI…" at bounding box center [851, 704] width 802 height 59
click at [761, 728] on textarea "Hey [PERSON_NAME]! This is [PERSON_NAME] with The Gates! :) We are running a LI…" at bounding box center [851, 704] width 802 height 59
type textarea "Hey [PERSON_NAME]! This is [PERSON_NAME] with The Gates! :) We are running a LI…"
click at [1305, 701] on icon "" at bounding box center [1306, 705] width 12 height 13
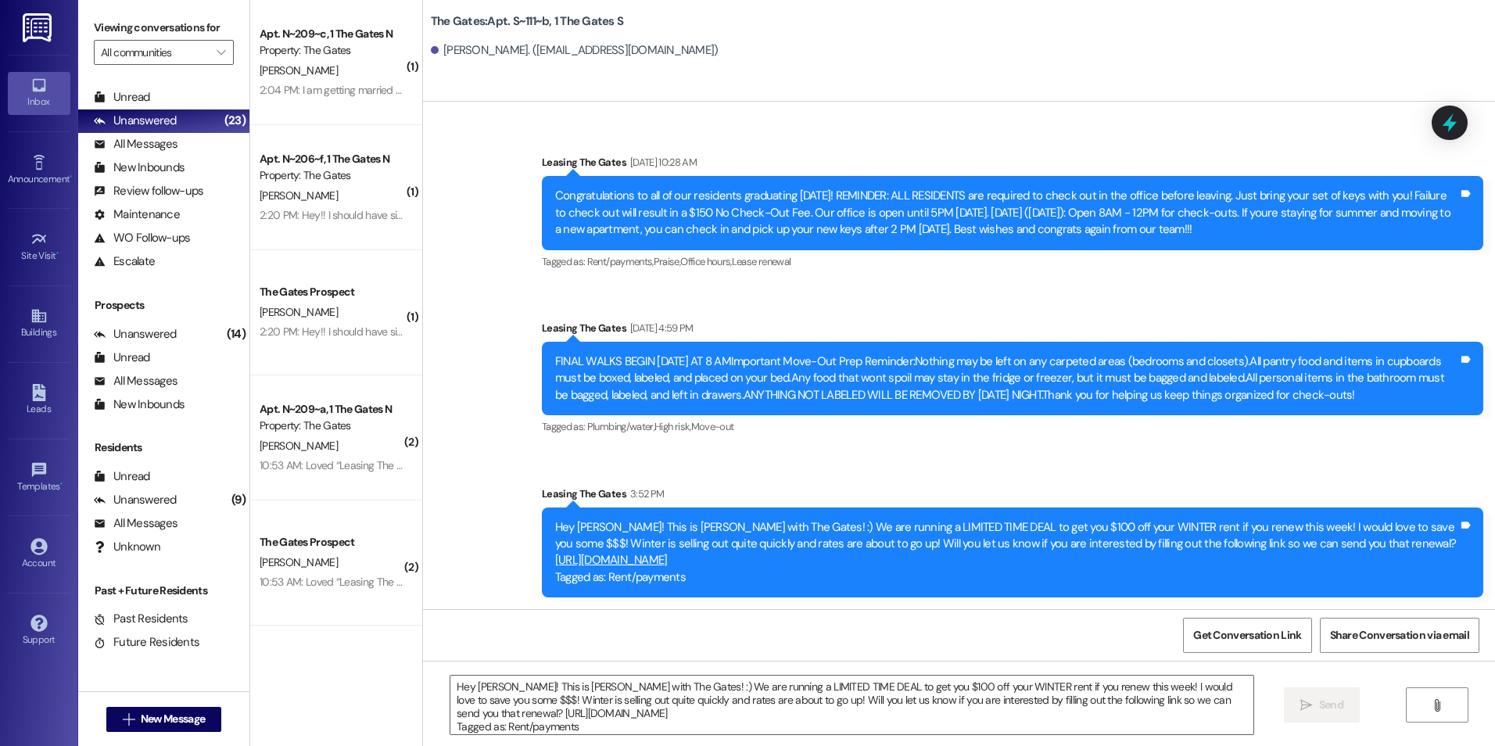
scroll to position [13940, 0]
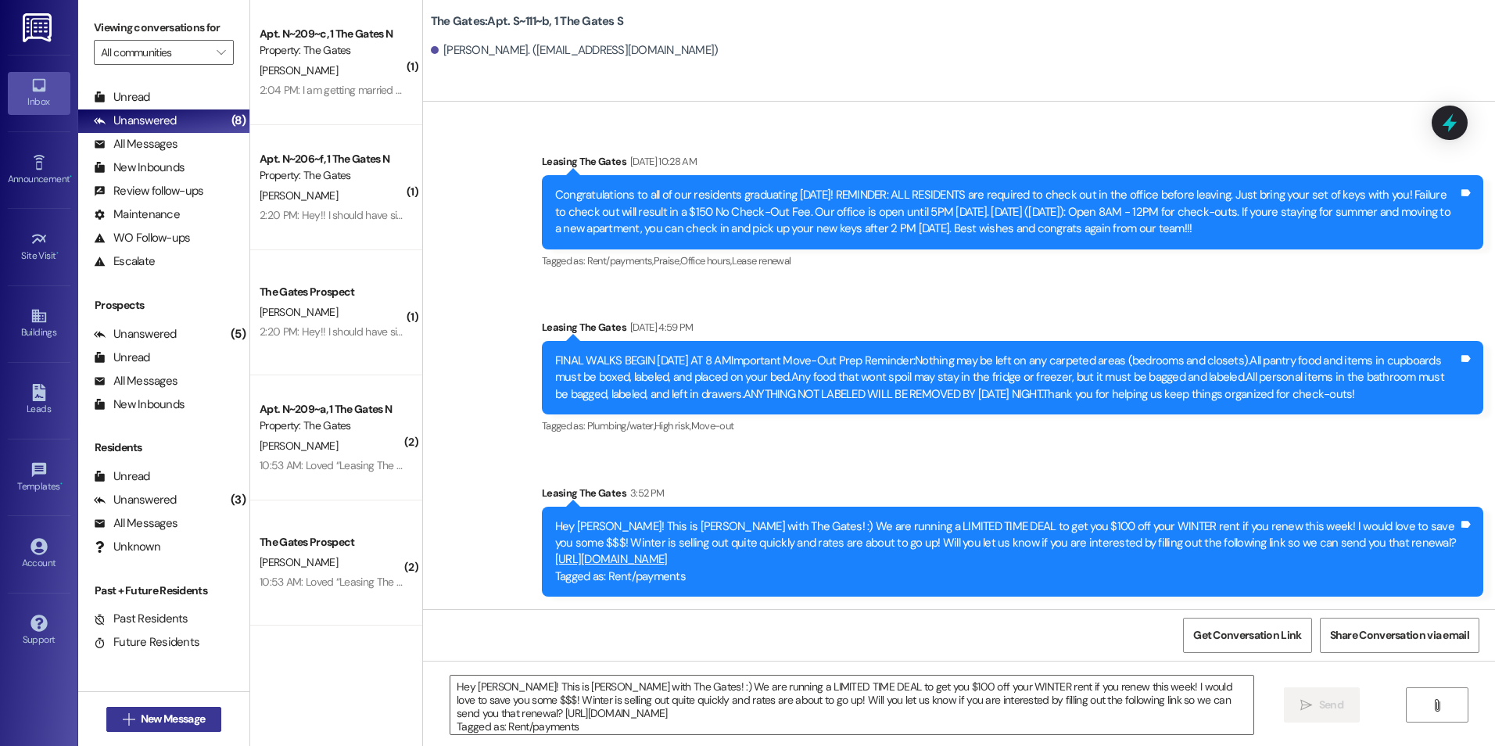
click at [177, 722] on span "New Message" at bounding box center [173, 719] width 64 height 16
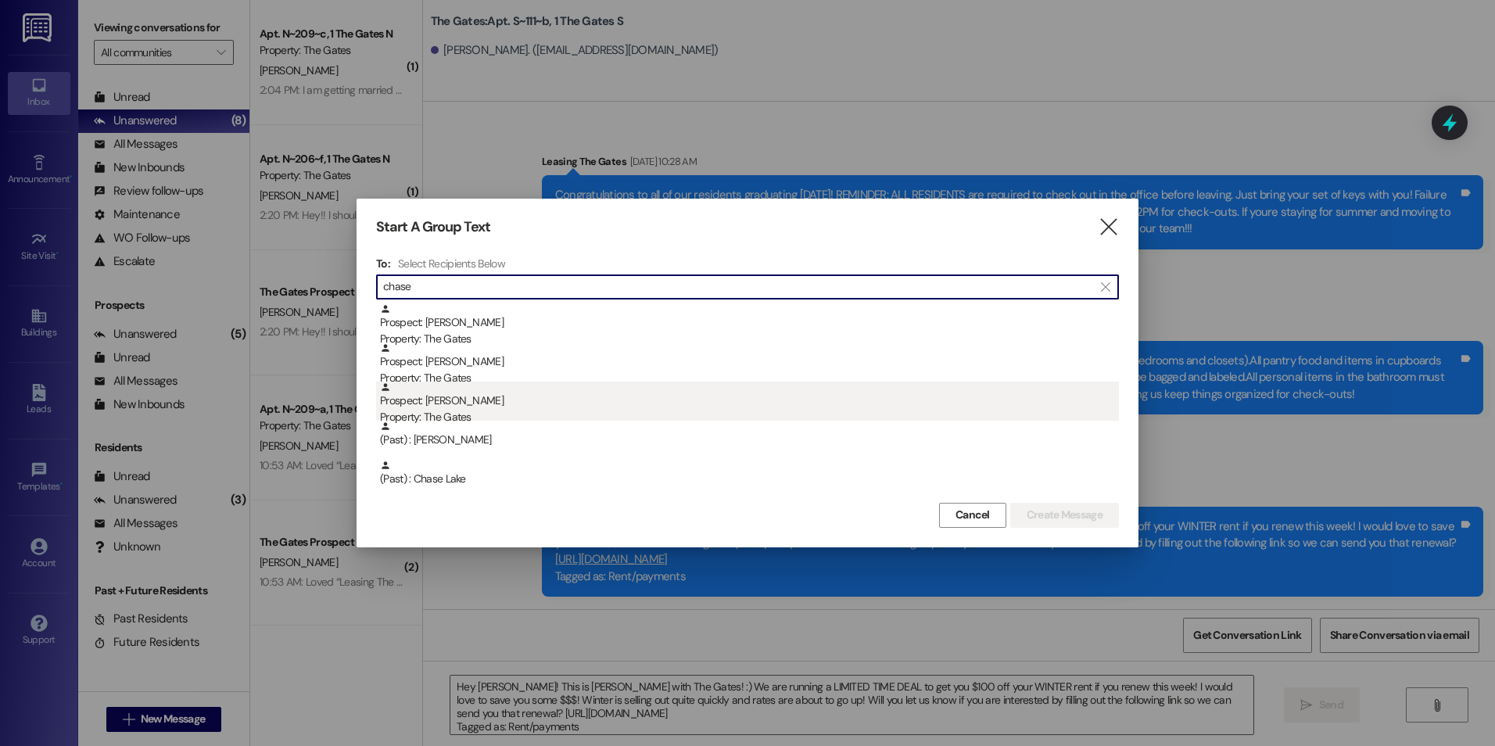
type input "chase"
click at [509, 413] on div "Property: The Gates" at bounding box center [749, 417] width 739 height 16
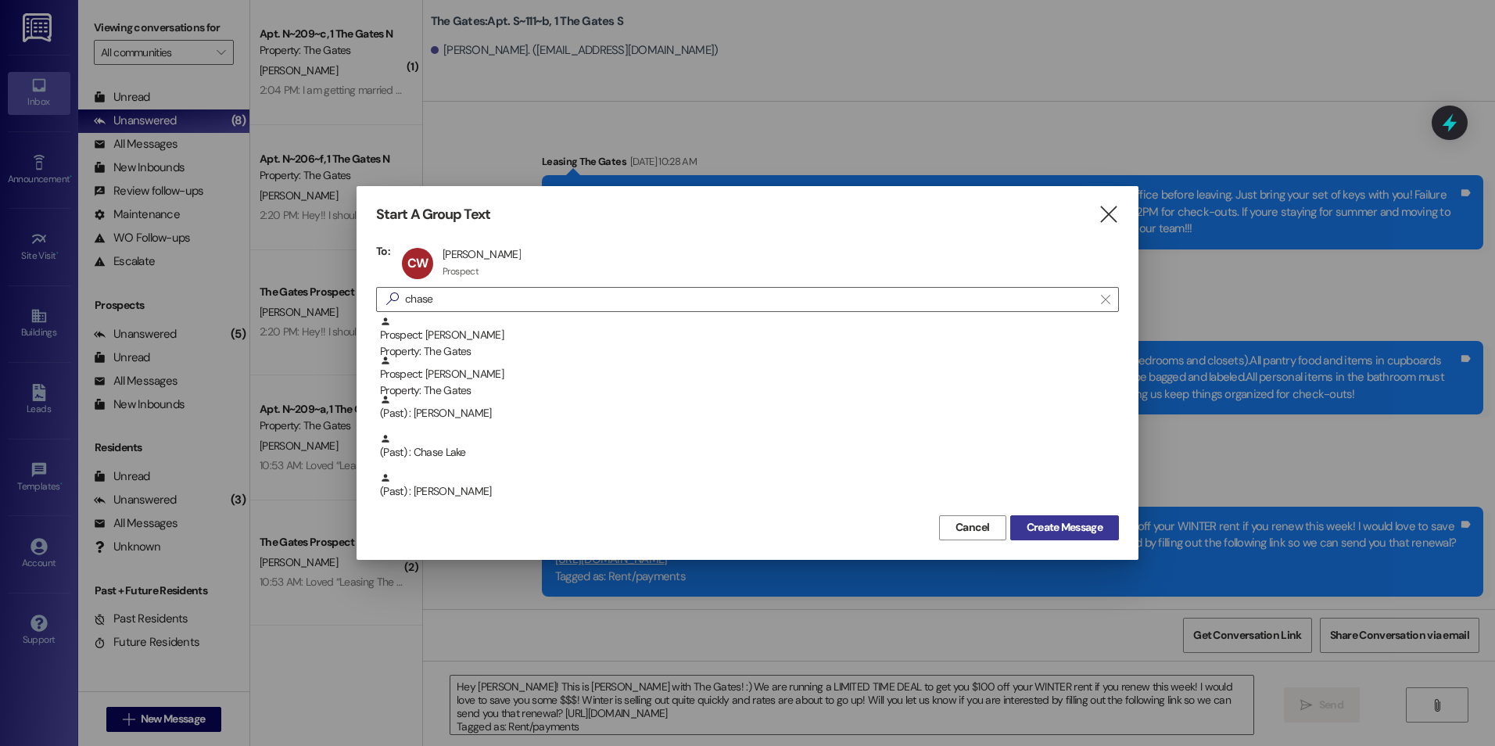
click at [1057, 533] on span "Create Message" at bounding box center [1064, 527] width 76 height 16
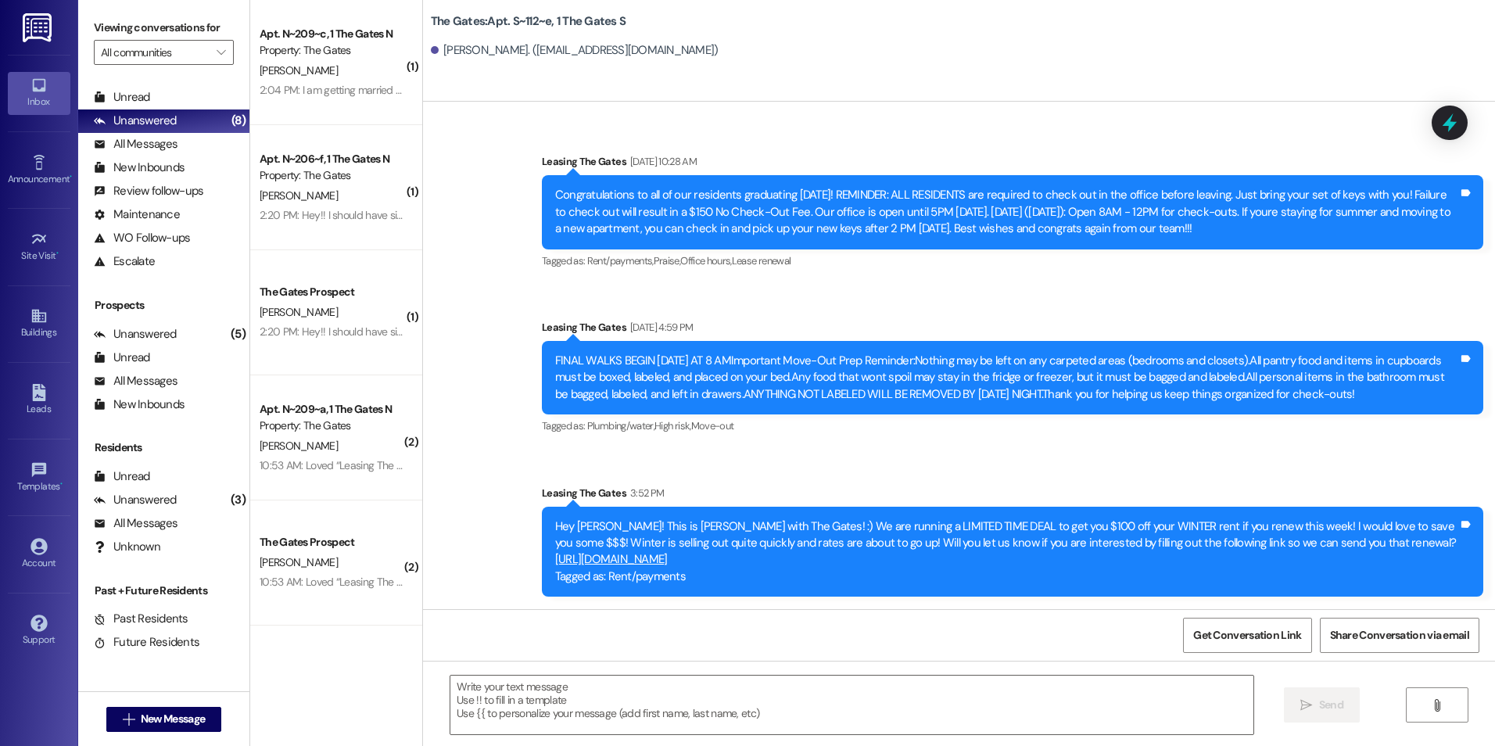
scroll to position [6709, 0]
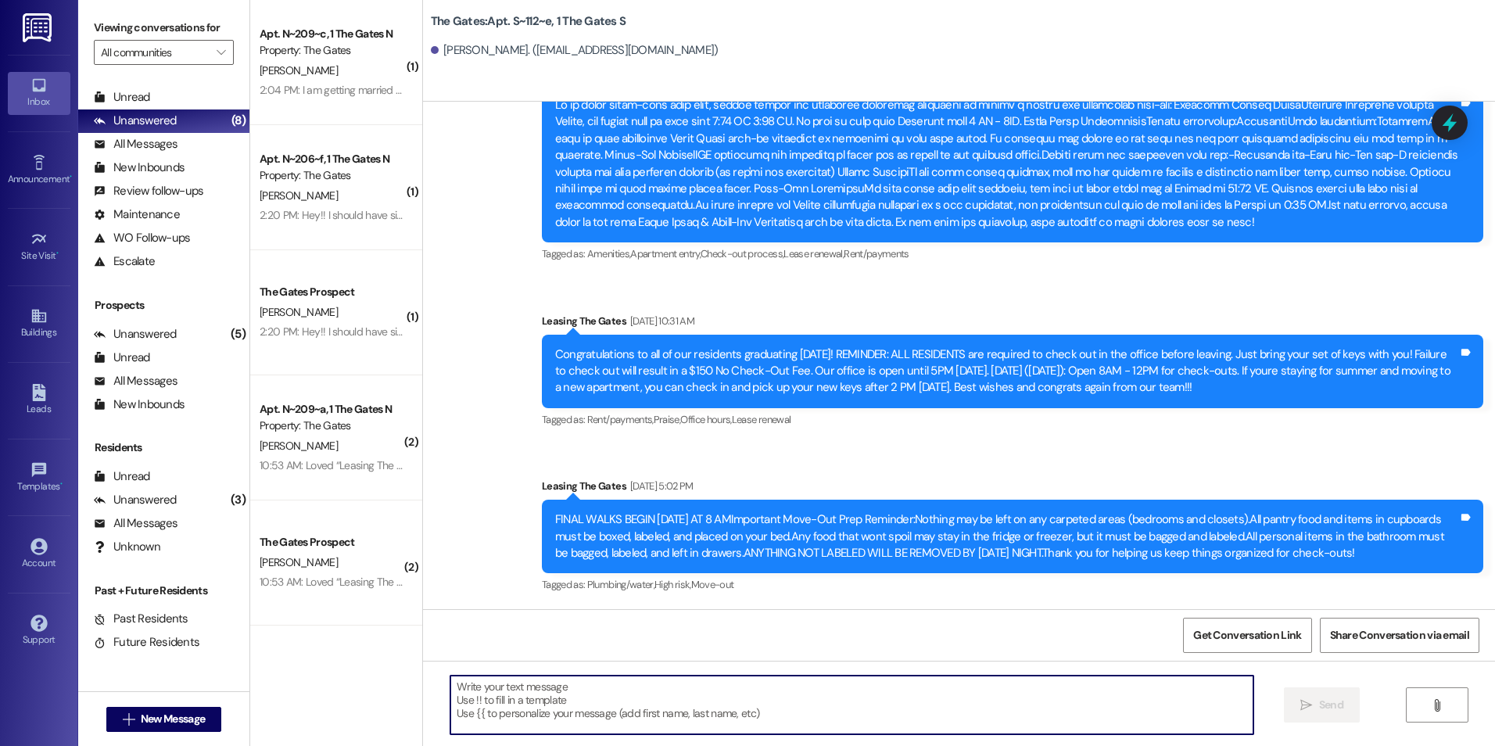
click at [540, 689] on textarea at bounding box center [851, 704] width 802 height 59
paste textarea "Hey [PERSON_NAME]! This is [PERSON_NAME] with The Gates! :) We are running a LI…"
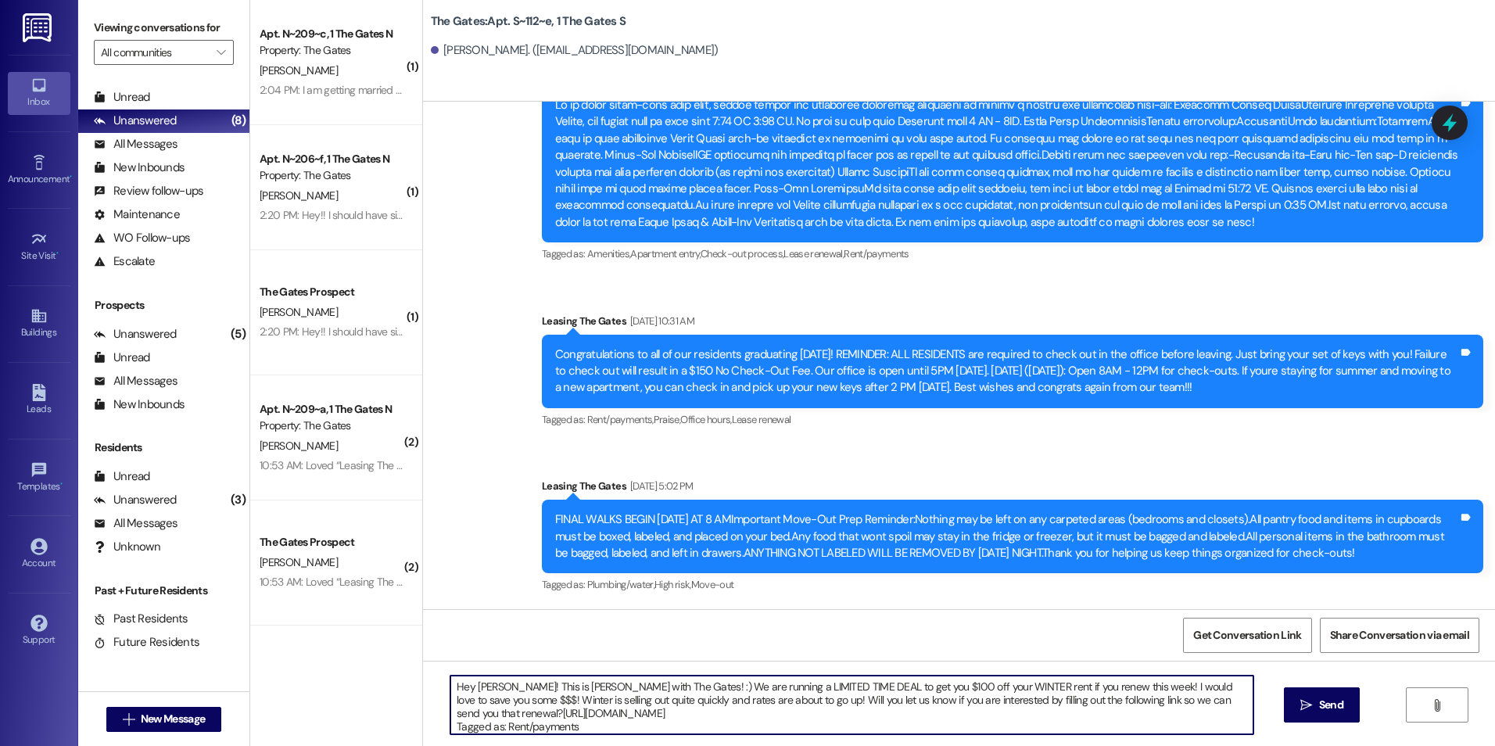
scroll to position [13, 0]
type textarea "Hey [PERSON_NAME]! This is [PERSON_NAME] with The Gates! :) We are running a LI…"
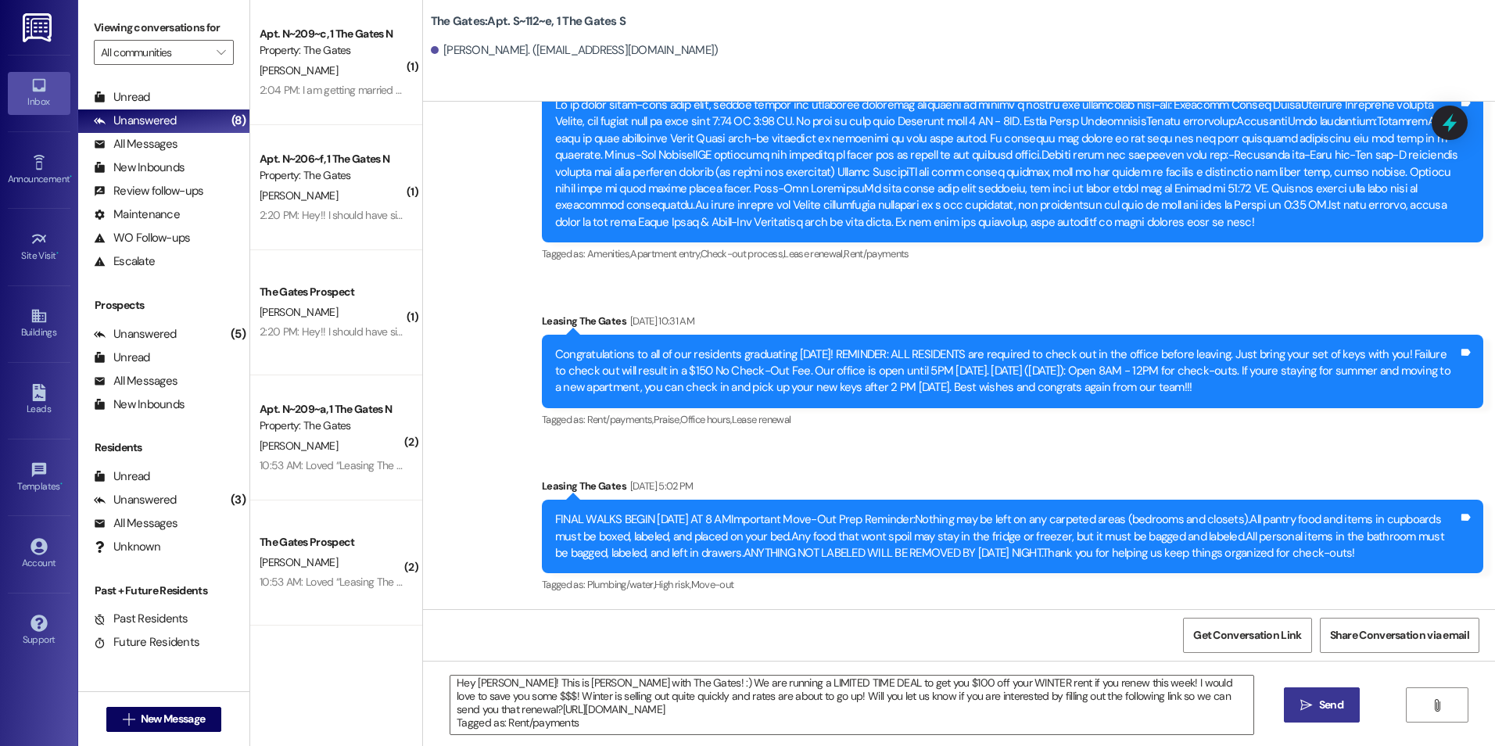
click at [1307, 699] on icon "" at bounding box center [1306, 705] width 12 height 13
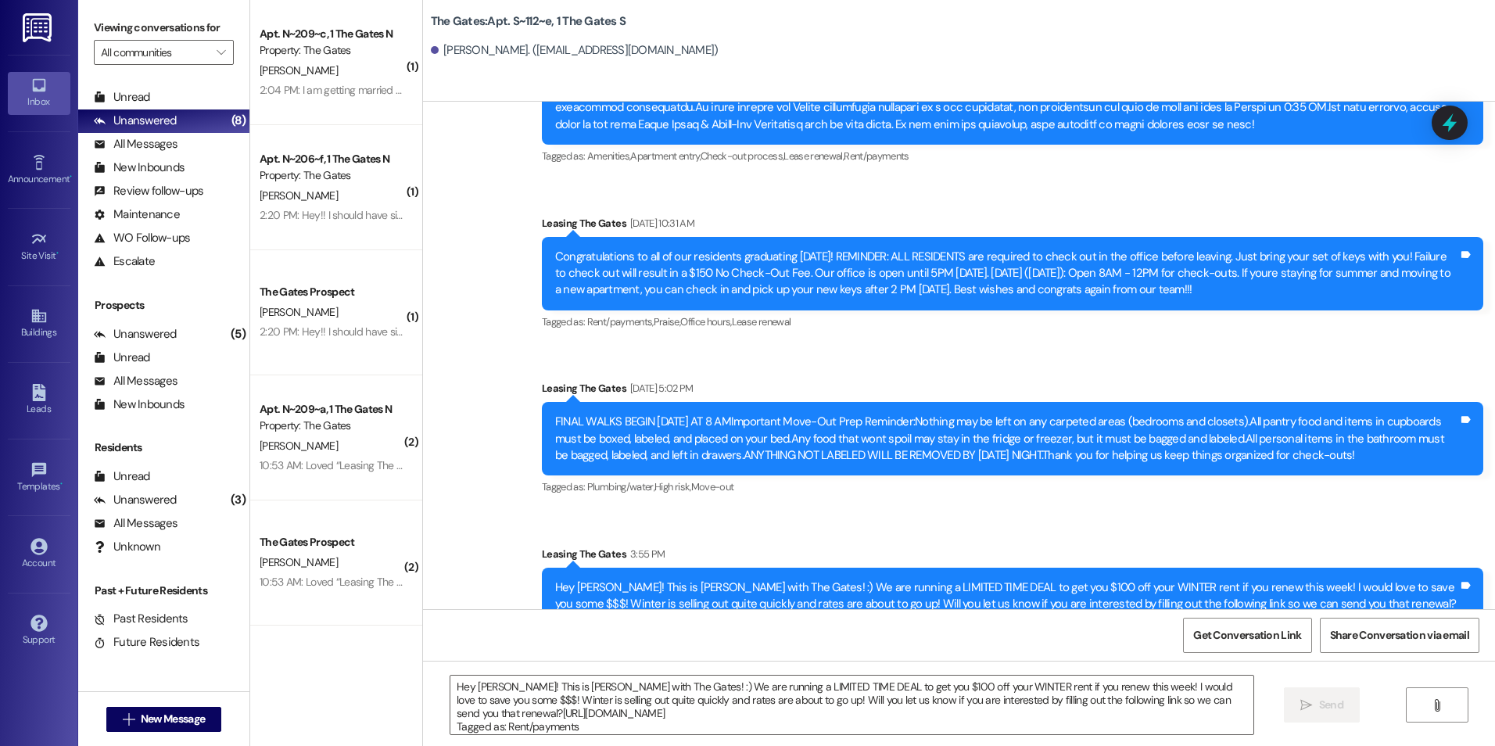
scroll to position [6885, 0]
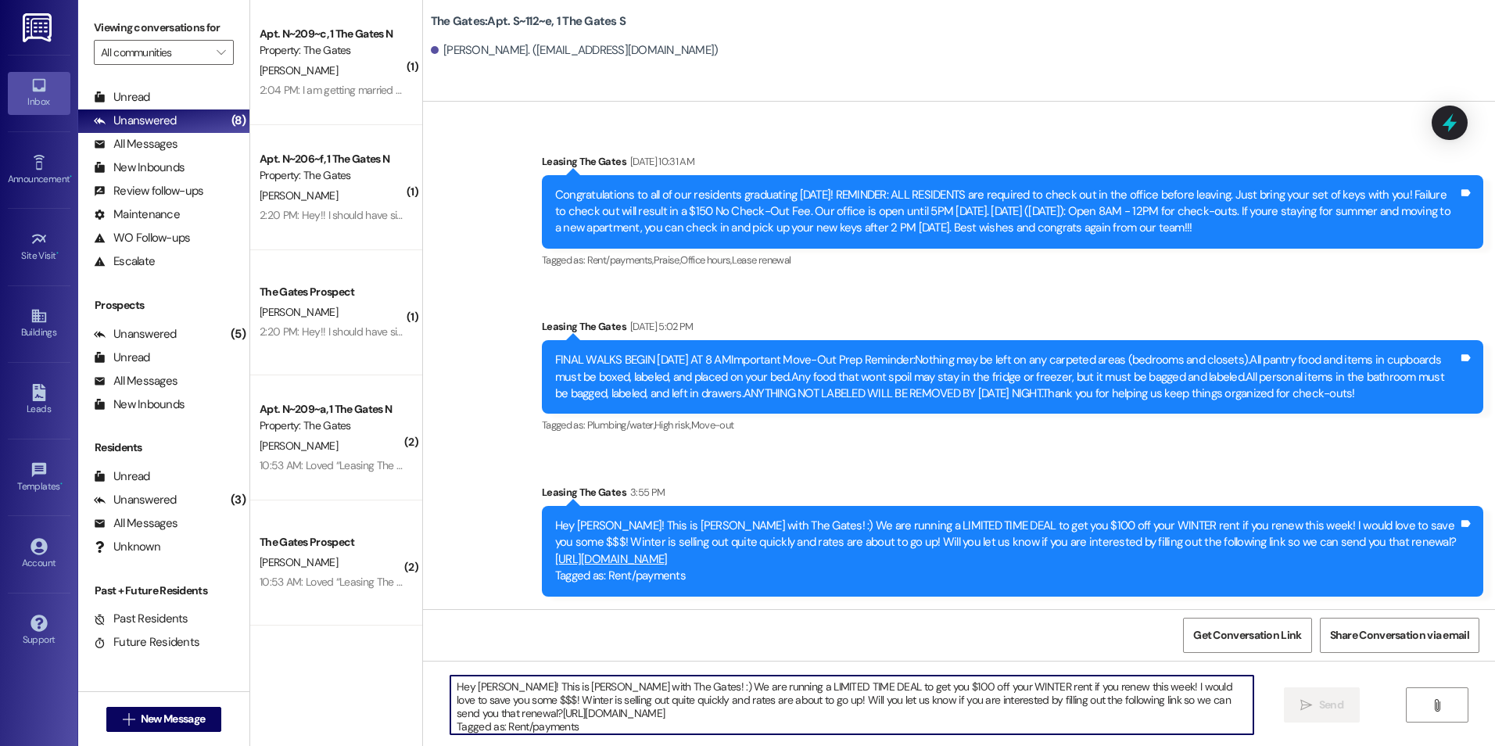
click at [626, 705] on textarea "Hey [PERSON_NAME]! This is [PERSON_NAME] with The Gates! :) We are running a LI…" at bounding box center [851, 704] width 802 height 59
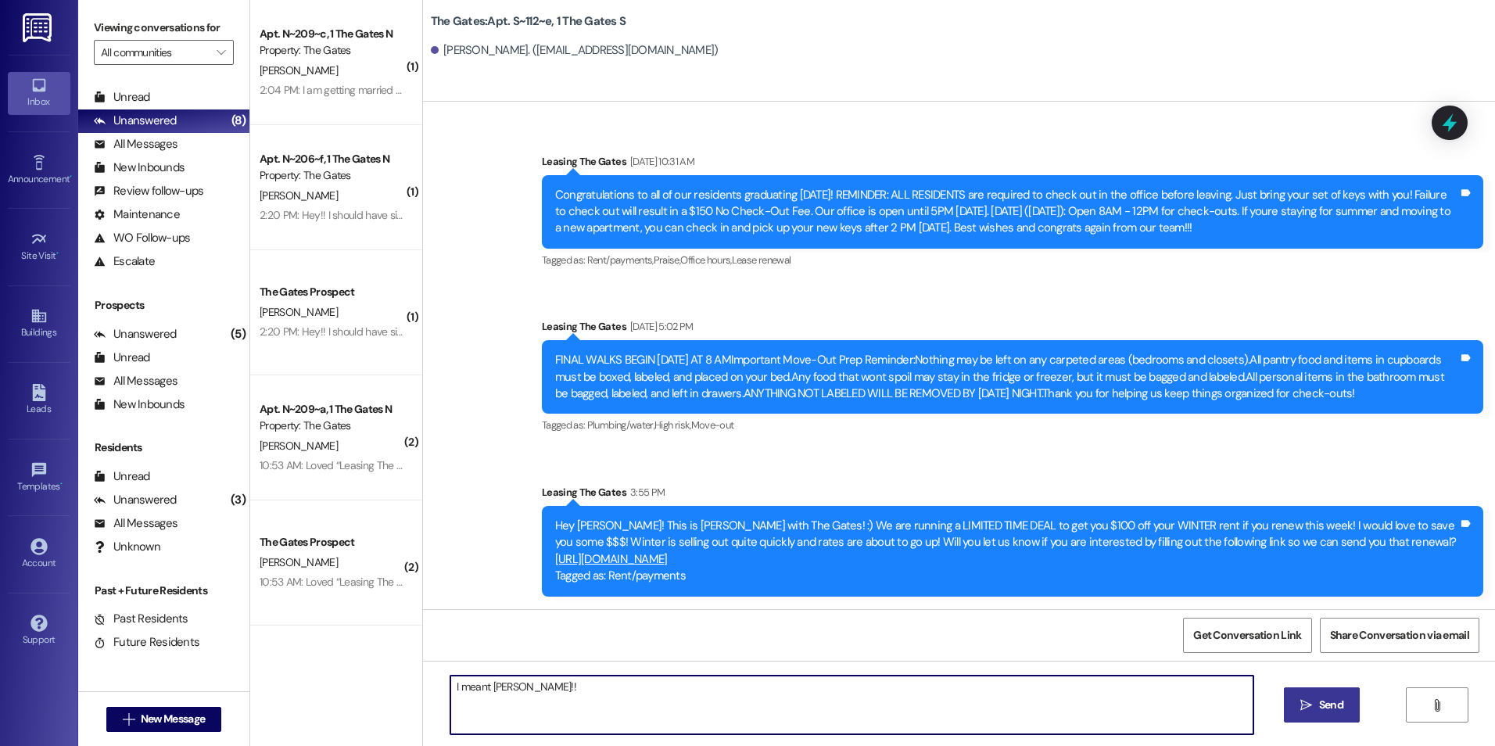
type textarea "I meant [PERSON_NAME]!!"
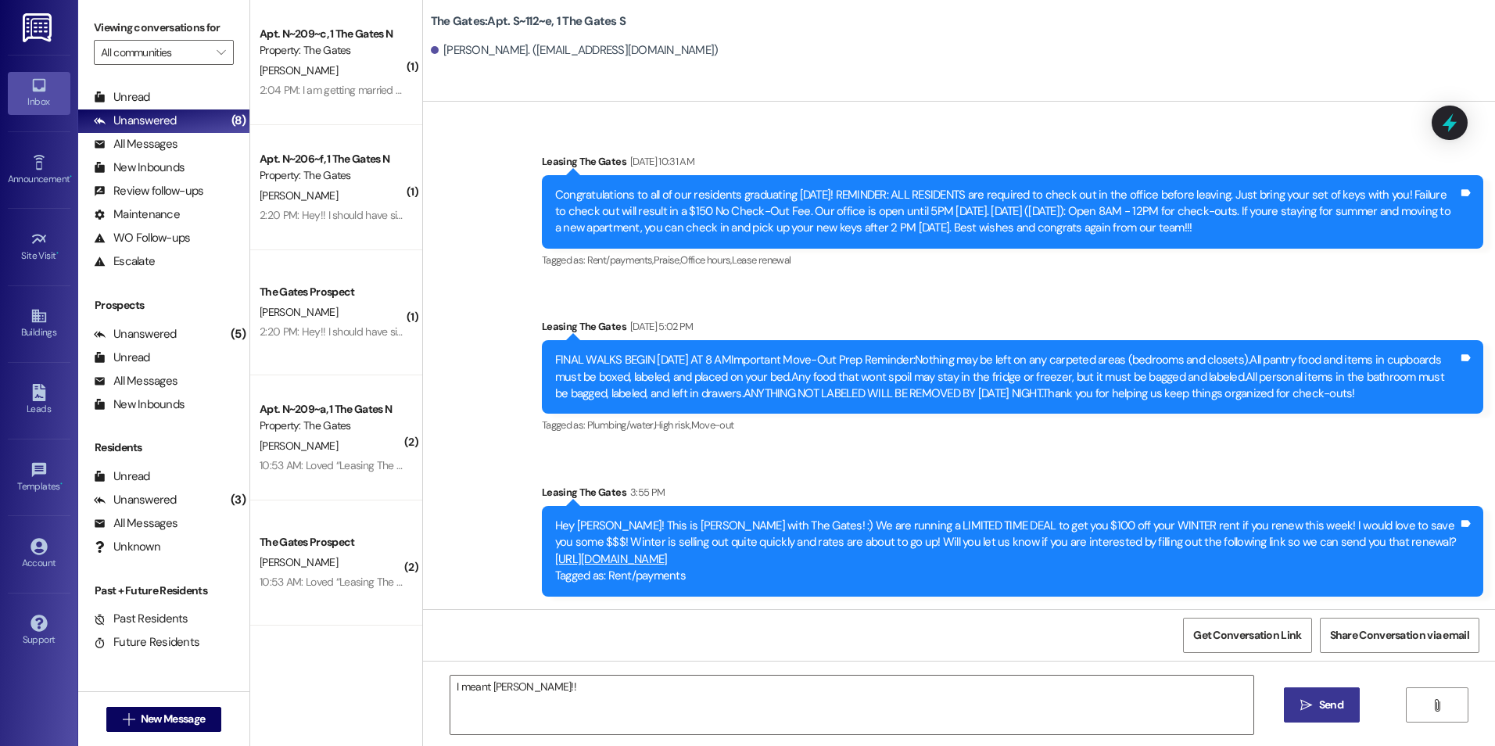
click at [1305, 690] on button " Send" at bounding box center [1322, 704] width 76 height 35
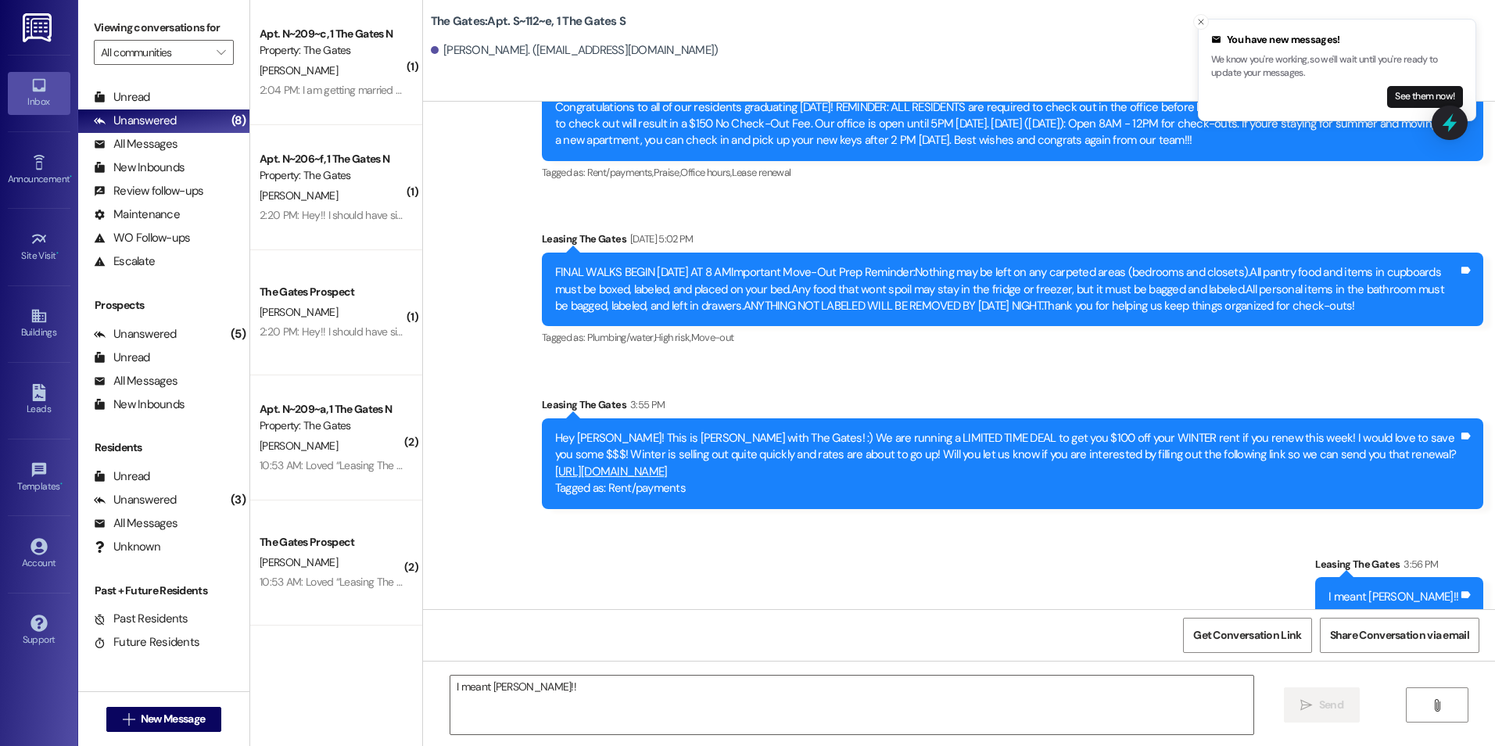
scroll to position [6993, 0]
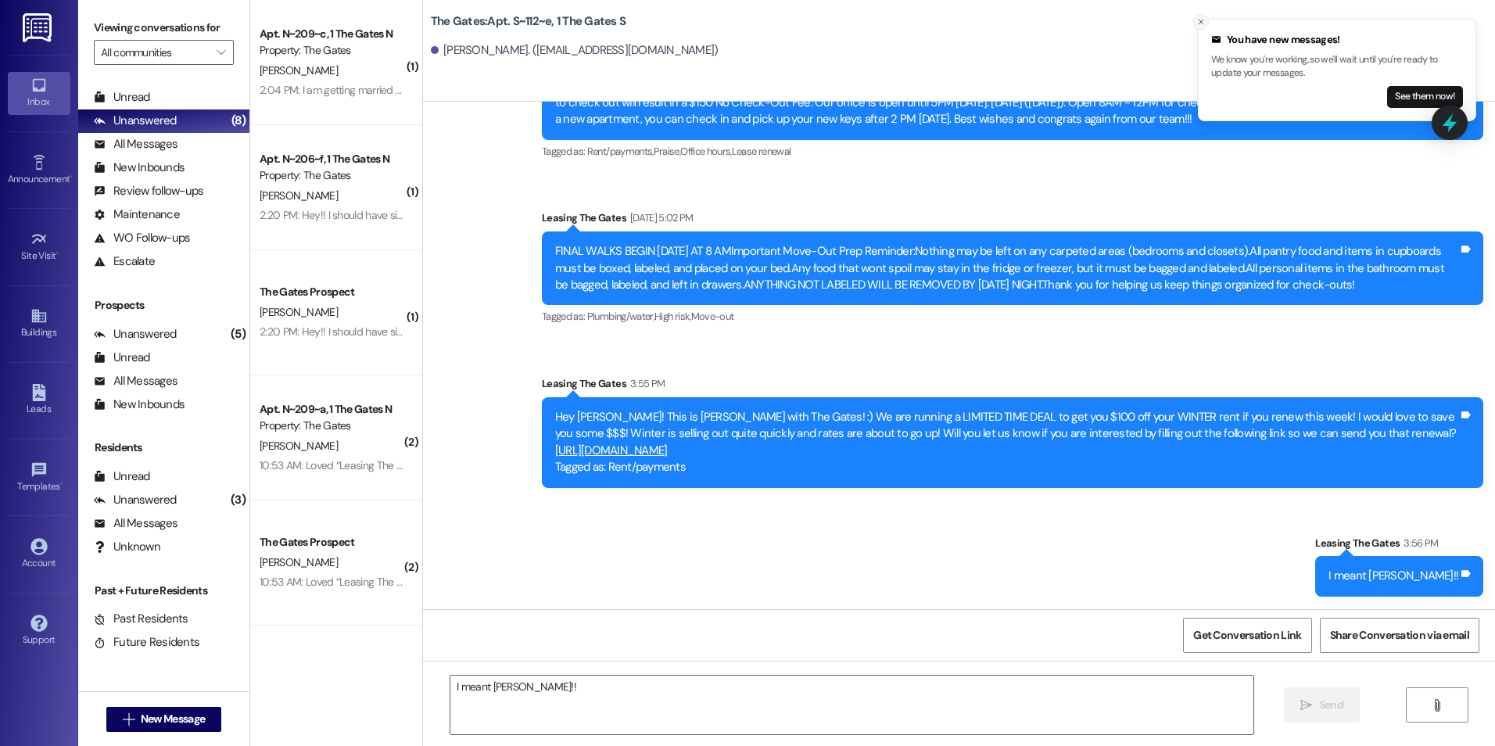
click at [1206, 21] on button "Close toast" at bounding box center [1201, 22] width 16 height 16
